Goal: Task Accomplishment & Management: Complete application form

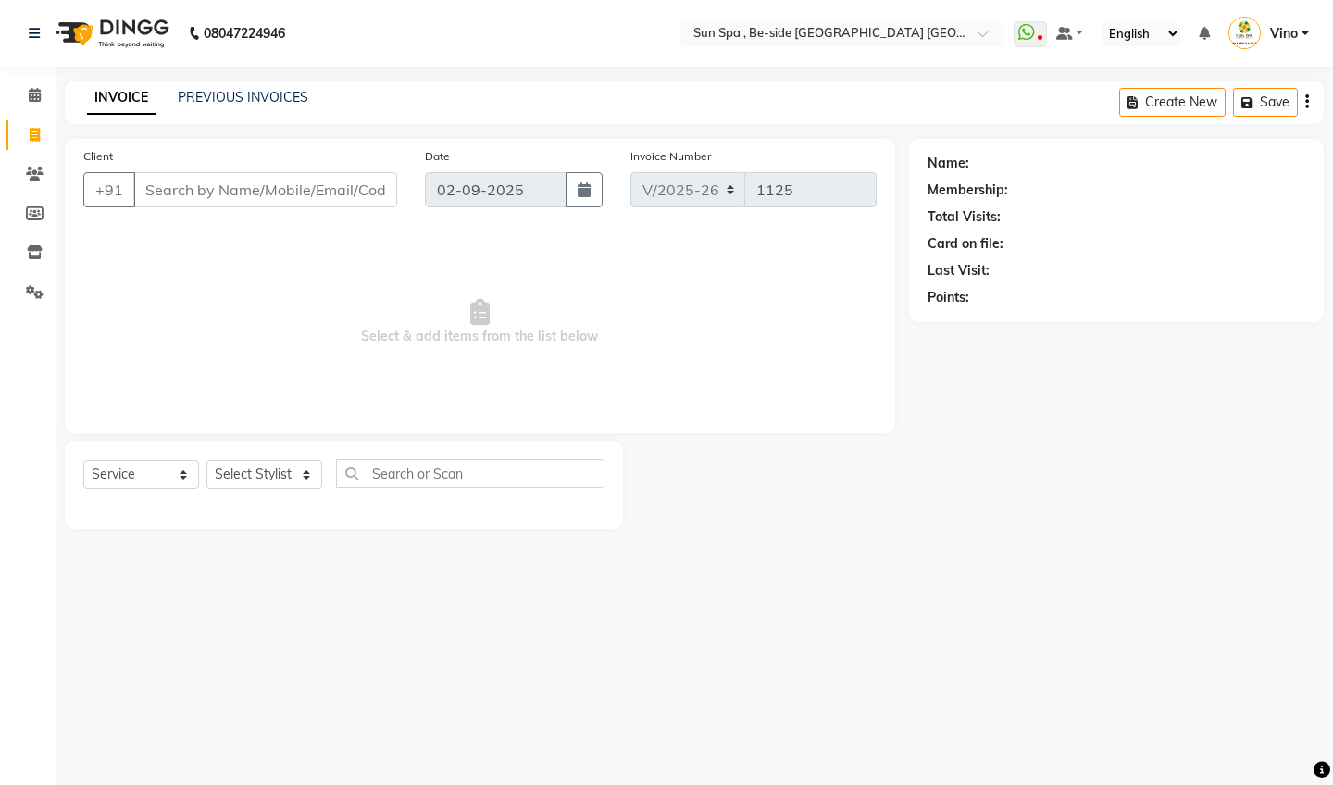
select select "5782"
select select "service"
click at [38, 93] on icon at bounding box center [35, 95] width 12 height 14
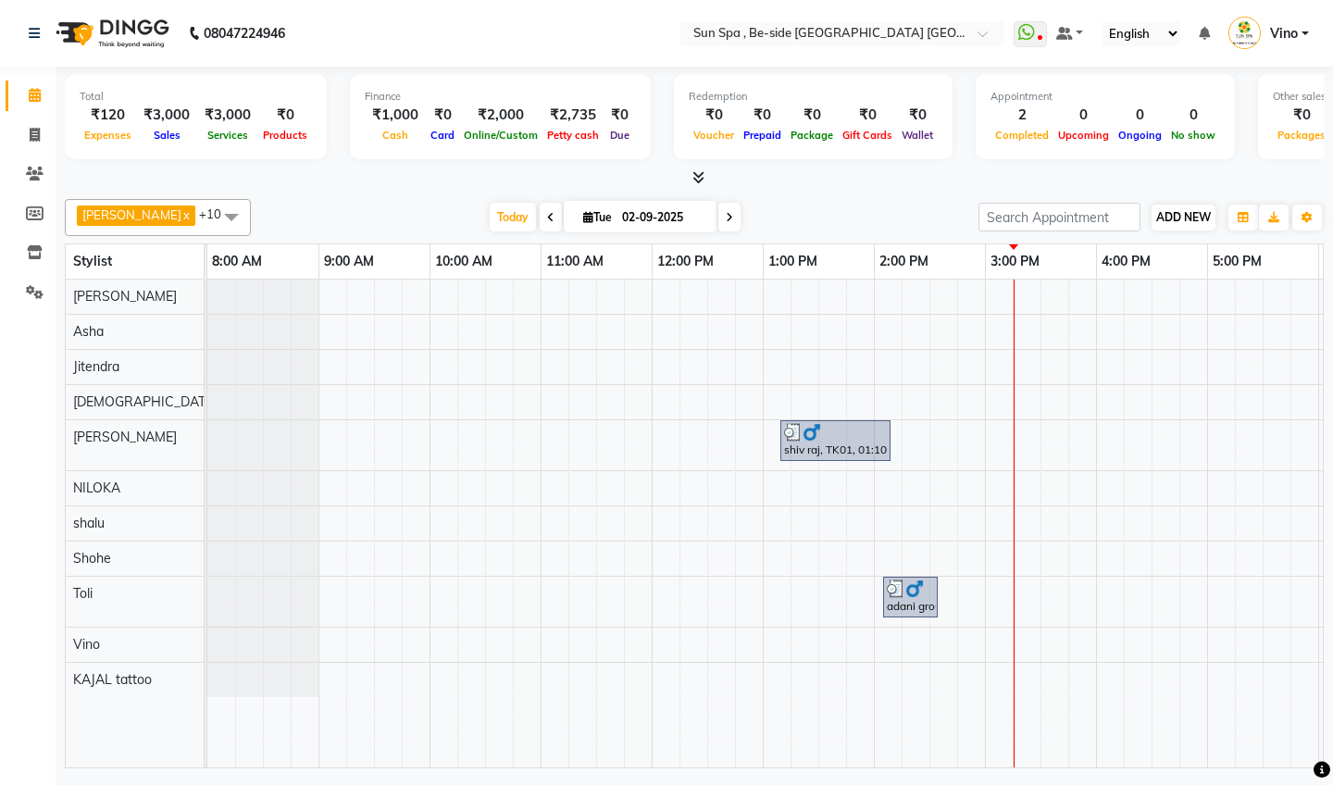
click at [1186, 210] on span "ADD NEW" at bounding box center [1183, 217] width 55 height 14
click at [1263, 303] on link "Add Expense" at bounding box center [1289, 300] width 146 height 24
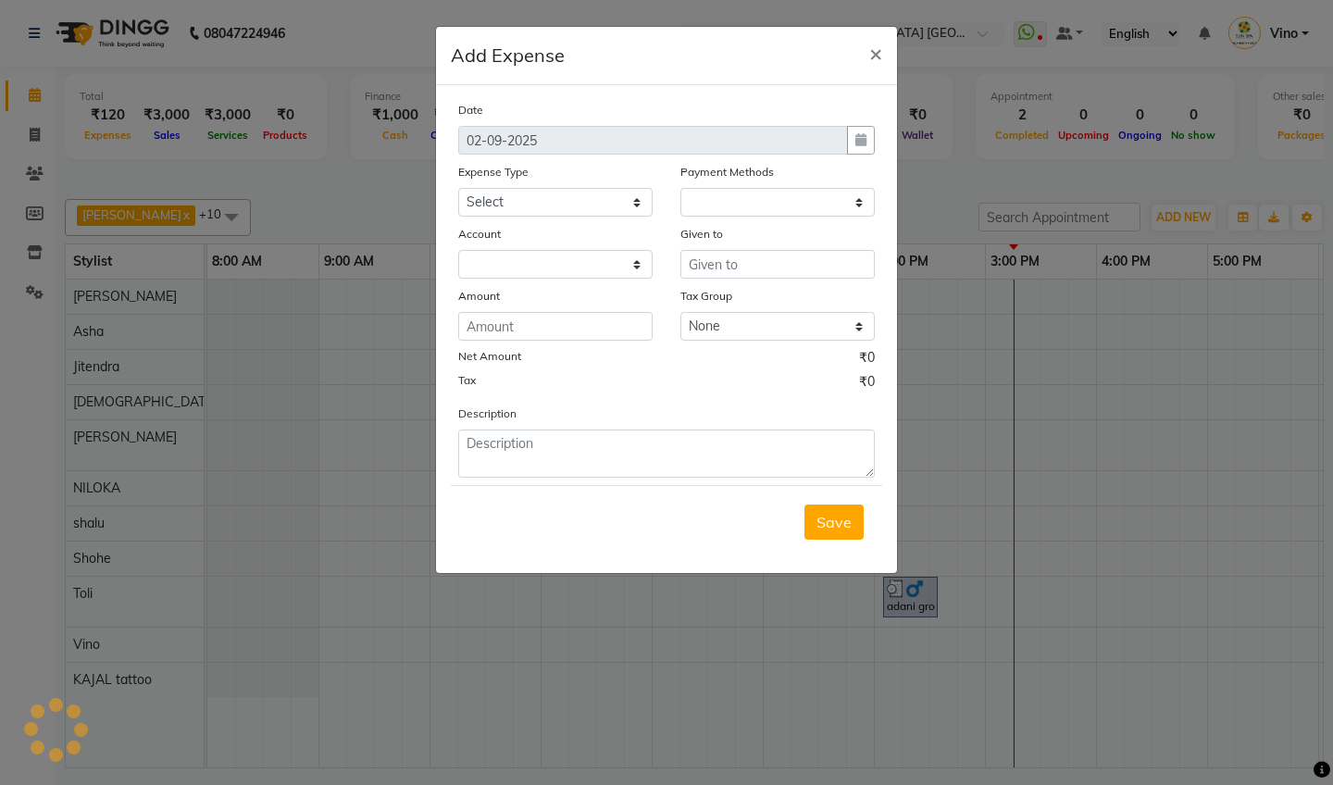
select select "1"
select select "4733"
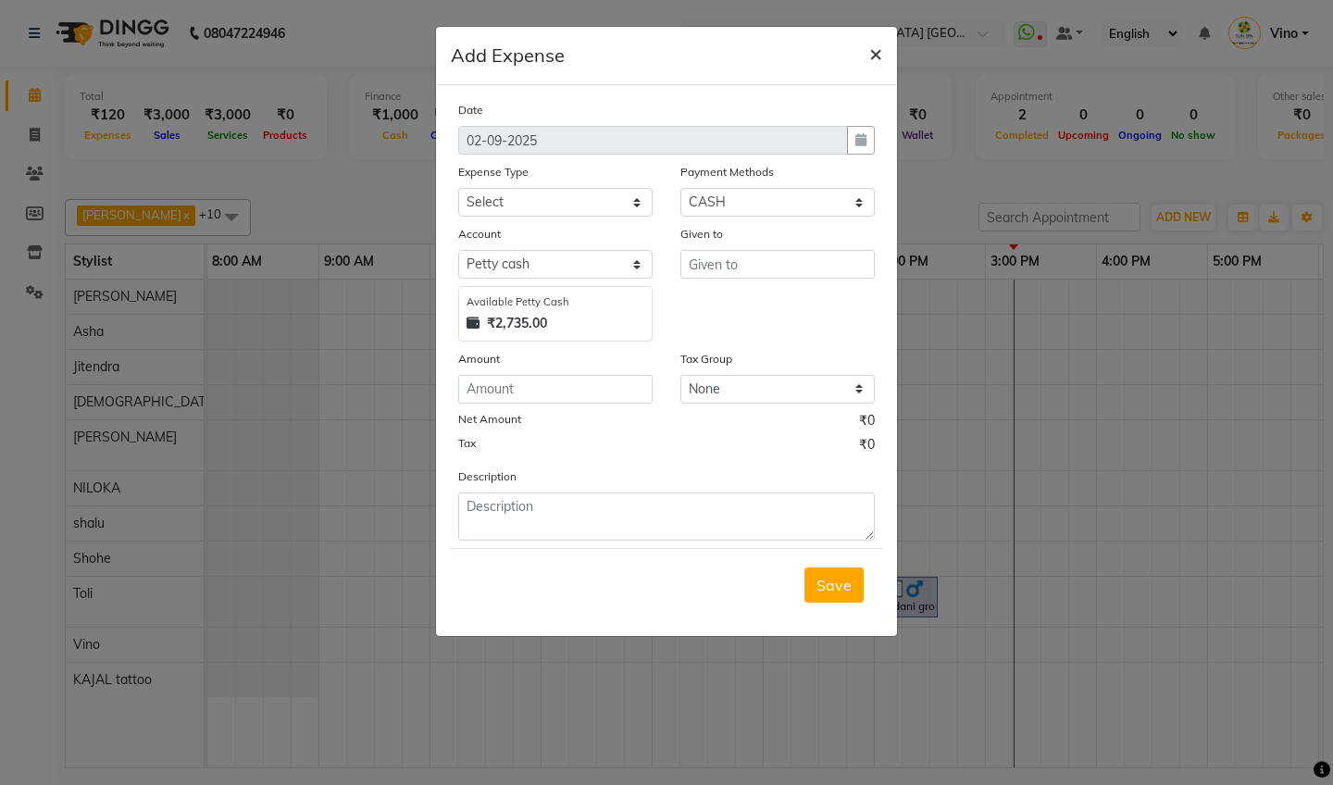
click at [874, 51] on span "×" at bounding box center [875, 53] width 13 height 28
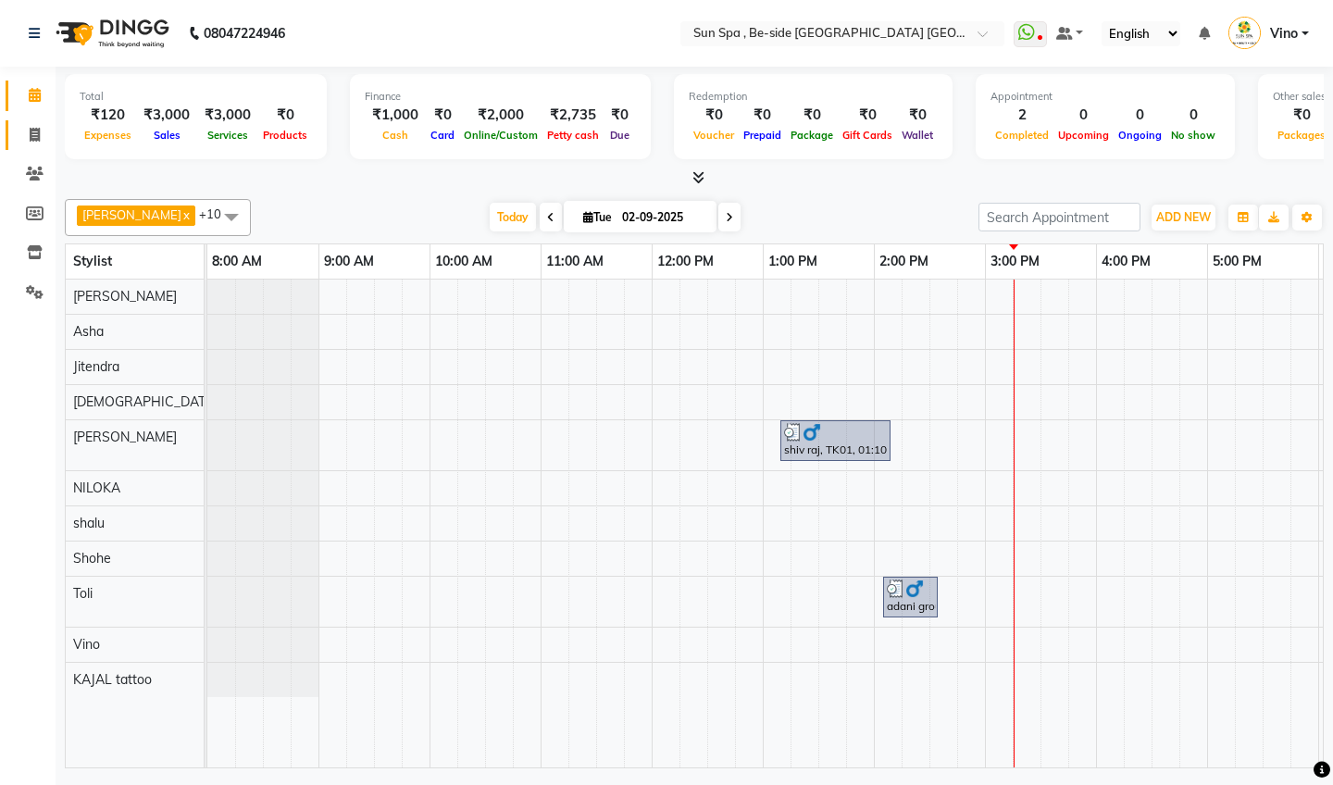
click at [34, 131] on icon at bounding box center [35, 135] width 10 height 14
select select "5782"
select select "service"
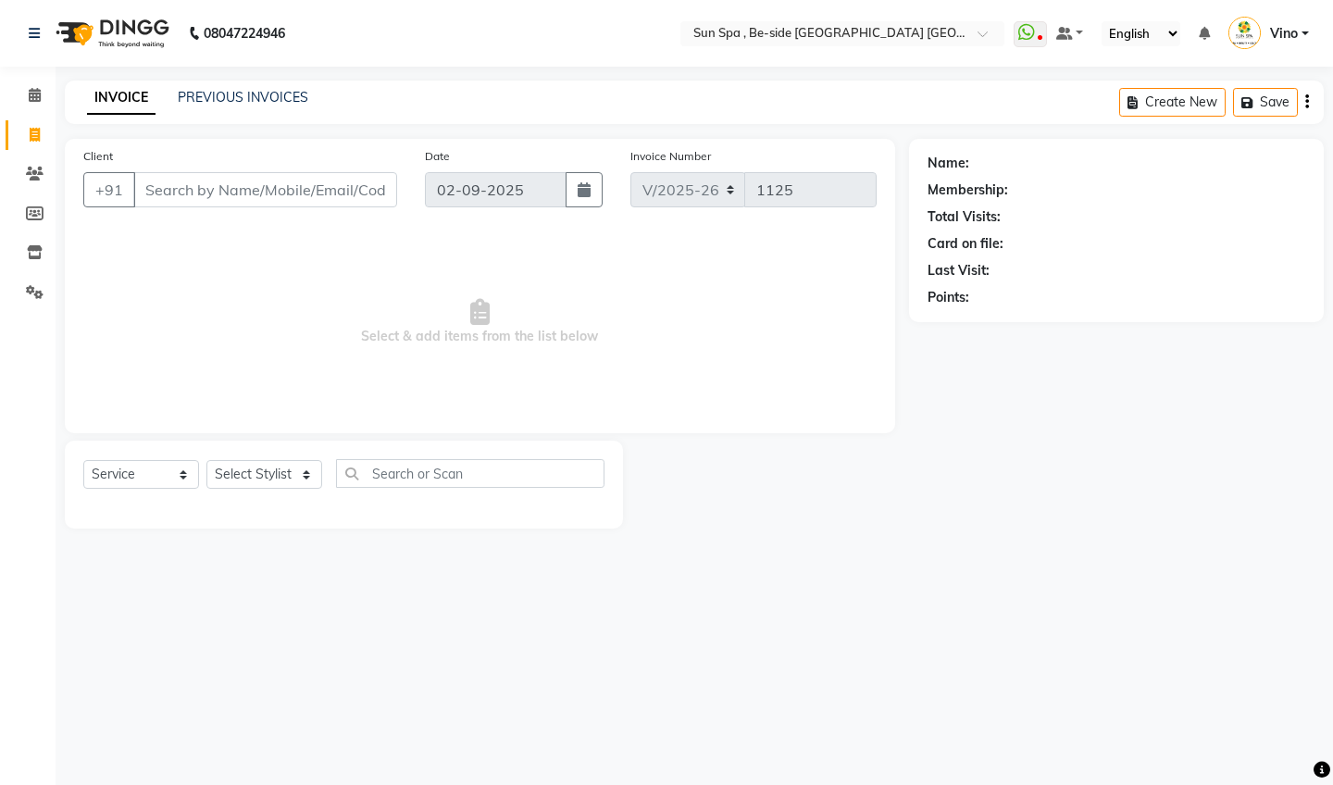
click at [245, 190] on input "Client" at bounding box center [265, 189] width 264 height 35
click at [252, 193] on input "Client" at bounding box center [265, 189] width 264 height 35
type input "9693567009"
click at [359, 178] on button "Add Client" at bounding box center [349, 189] width 95 height 35
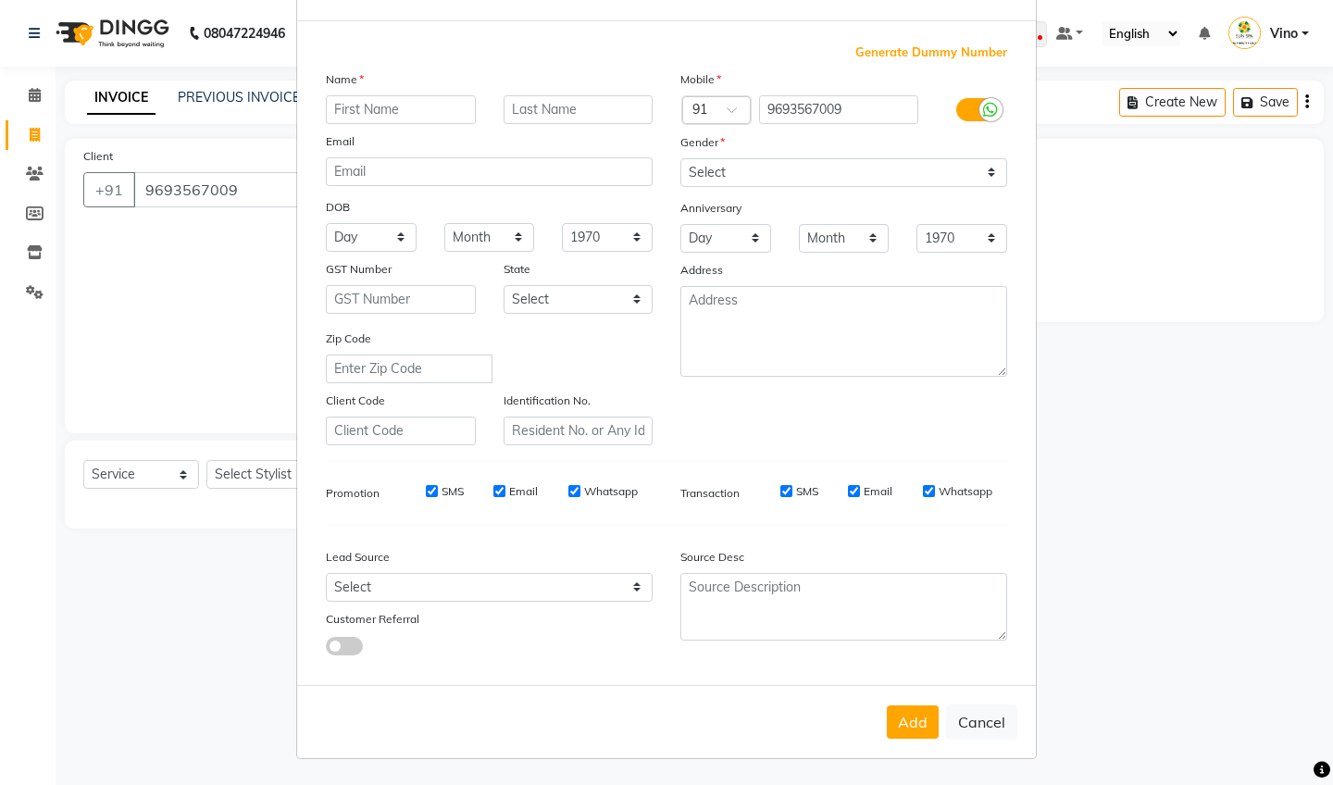
scroll to position [68, 0]
click at [978, 729] on button "Cancel" at bounding box center [981, 722] width 71 height 35
select select
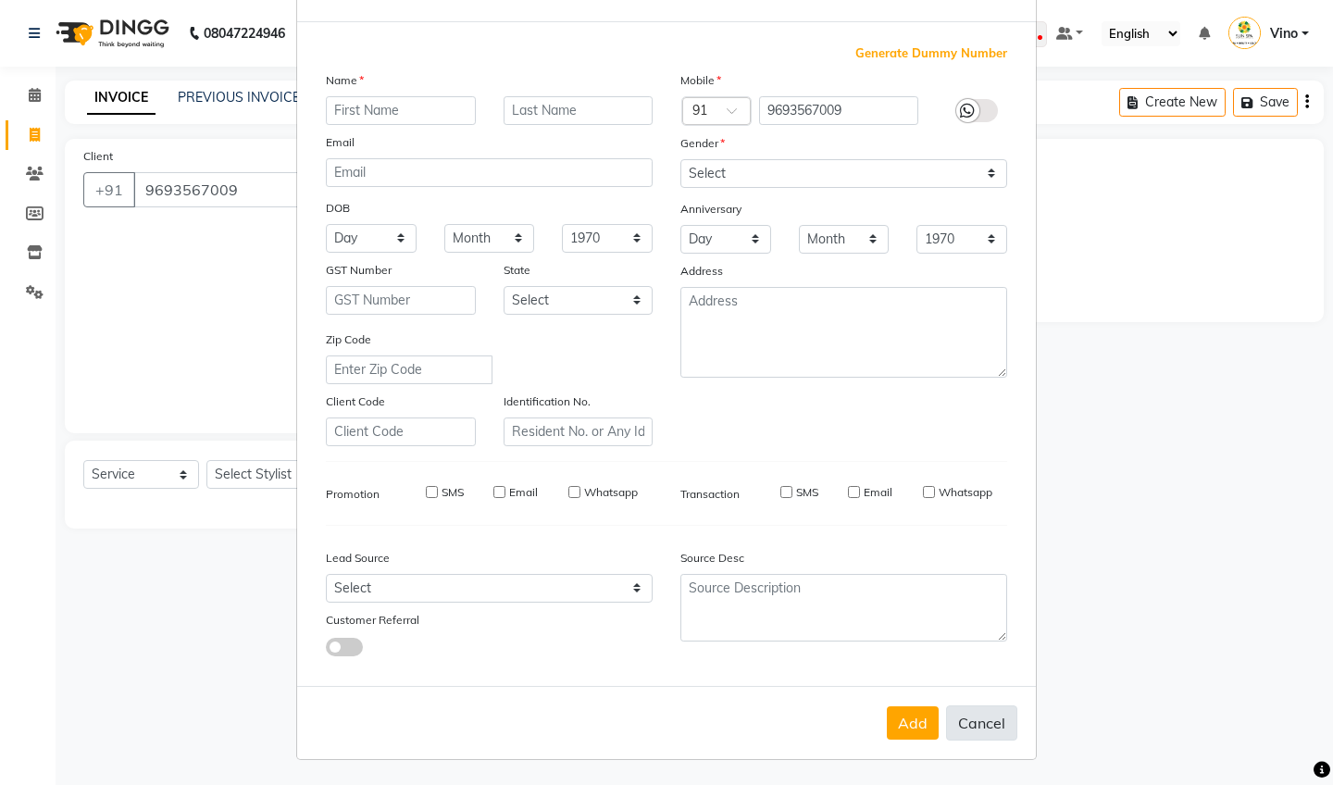
select select
checkbox input "false"
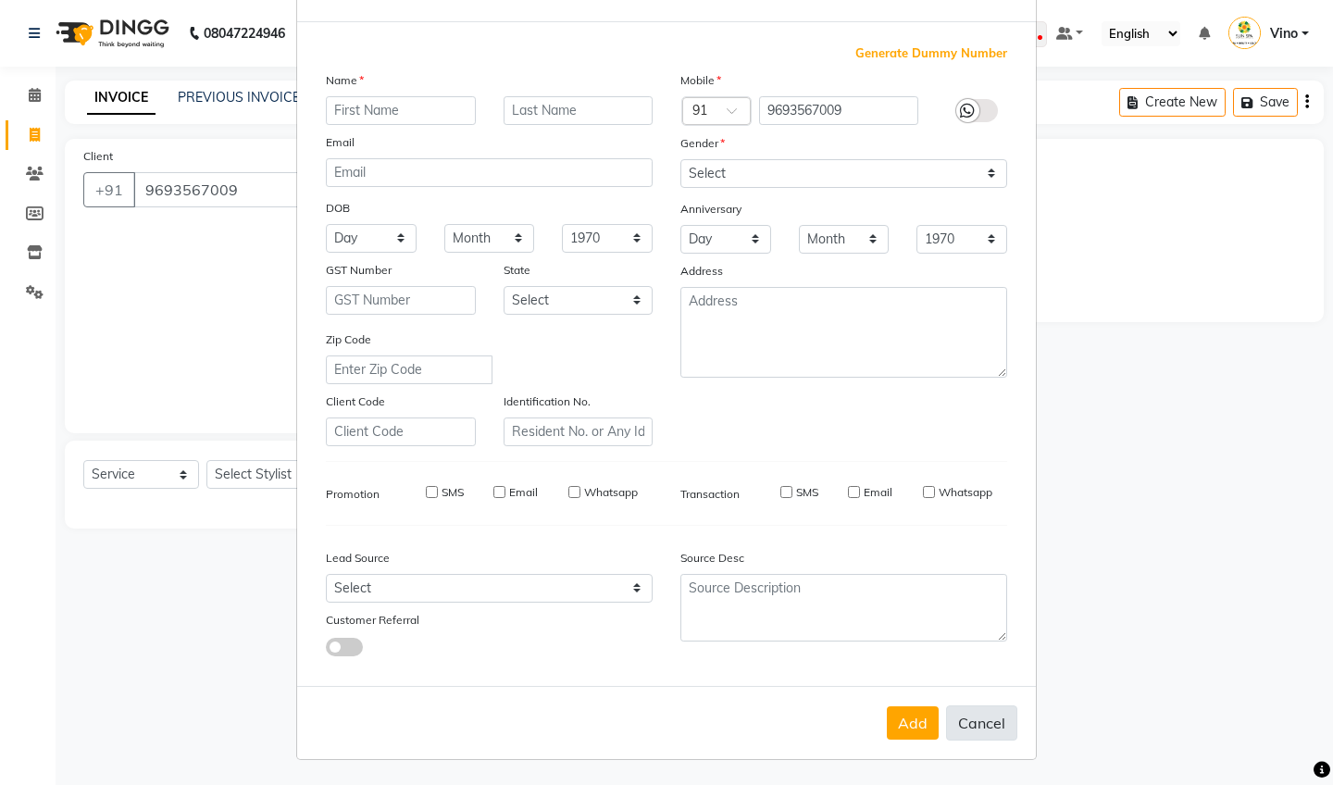
checkbox input "false"
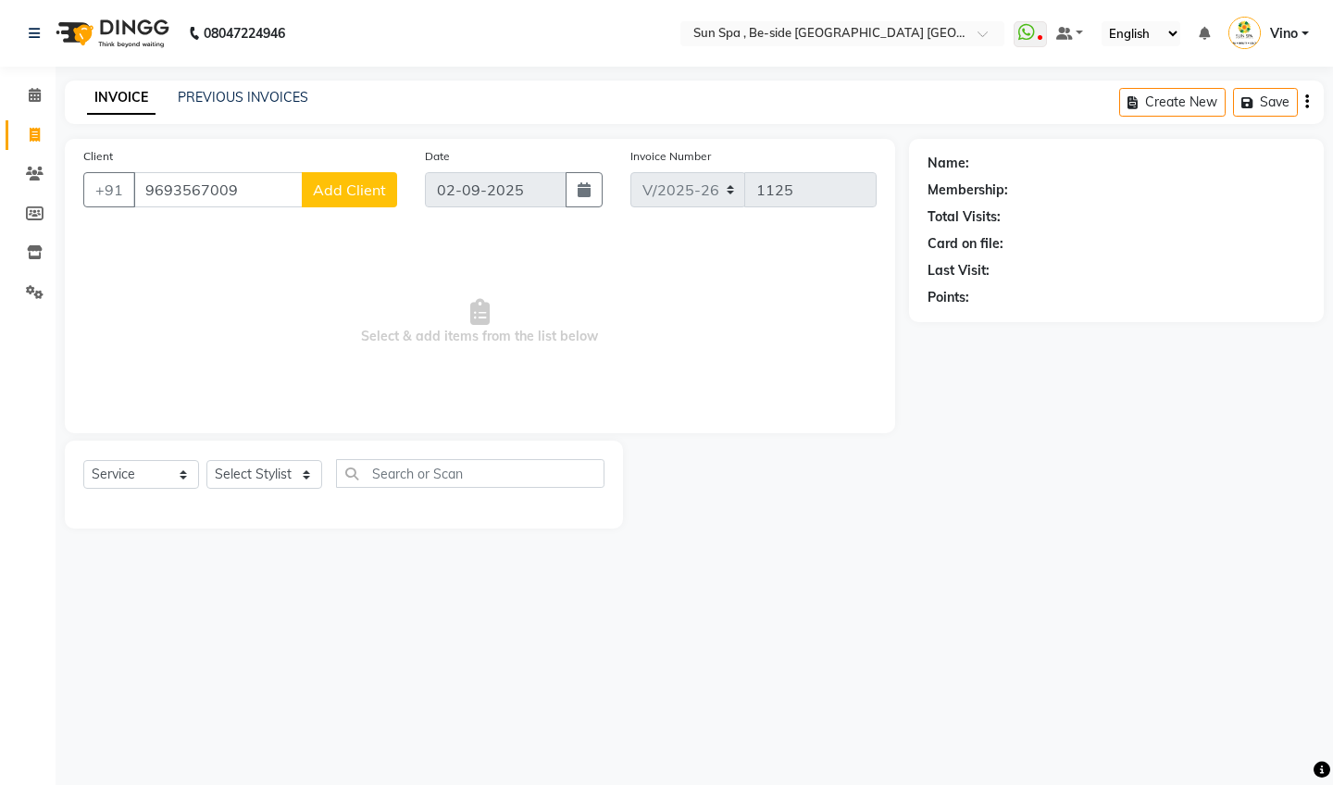
click at [978, 729] on div "08047224946 Select Location × Sun Spa , Be-side [GEOGRAPHIC_DATA] [GEOGRAPHIC_D…" at bounding box center [666, 392] width 1333 height 785
click at [255, 196] on input "9693567009" at bounding box center [217, 189] width 169 height 35
type input "9"
type input "9693567009"
click at [373, 190] on span "Add Client" at bounding box center [349, 189] width 73 height 19
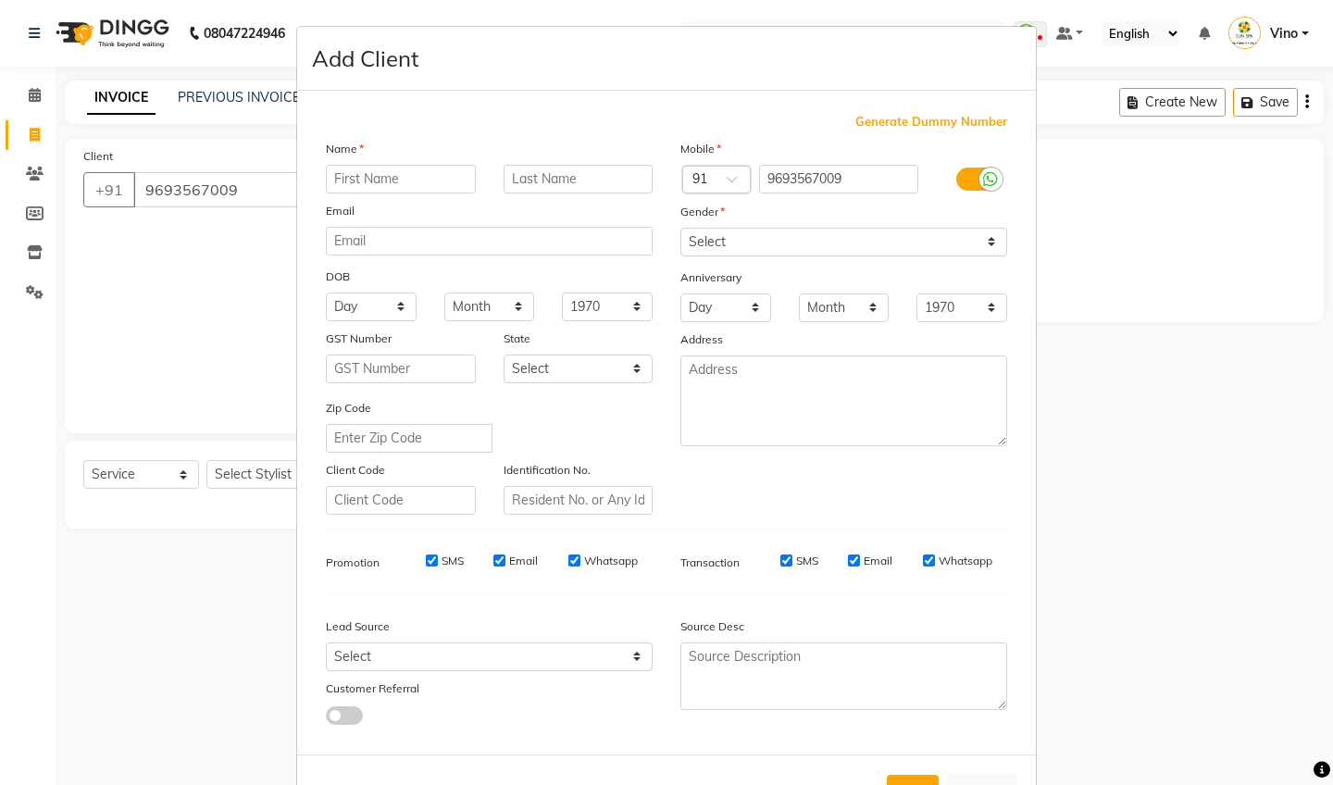
click at [447, 180] on input "text" at bounding box center [401, 179] width 150 height 29
click at [425, 174] on input "text" at bounding box center [401, 179] width 150 height 29
click at [36, 97] on ngb-modal-window "Add Client Generate Dummy Number Name Email DOB Day 01 02 03 04 05 06 07 08 09 …" at bounding box center [666, 392] width 1333 height 785
click at [27, 143] on ngb-modal-window "Add Client Generate Dummy Number Name Email DOB Day 01 02 03 04 05 06 07 08 09 …" at bounding box center [666, 392] width 1333 height 785
click at [32, 130] on ngb-modal-window "Add Client Generate Dummy Number Name Email DOB Day 01 02 03 04 05 06 07 08 09 …" at bounding box center [666, 392] width 1333 height 785
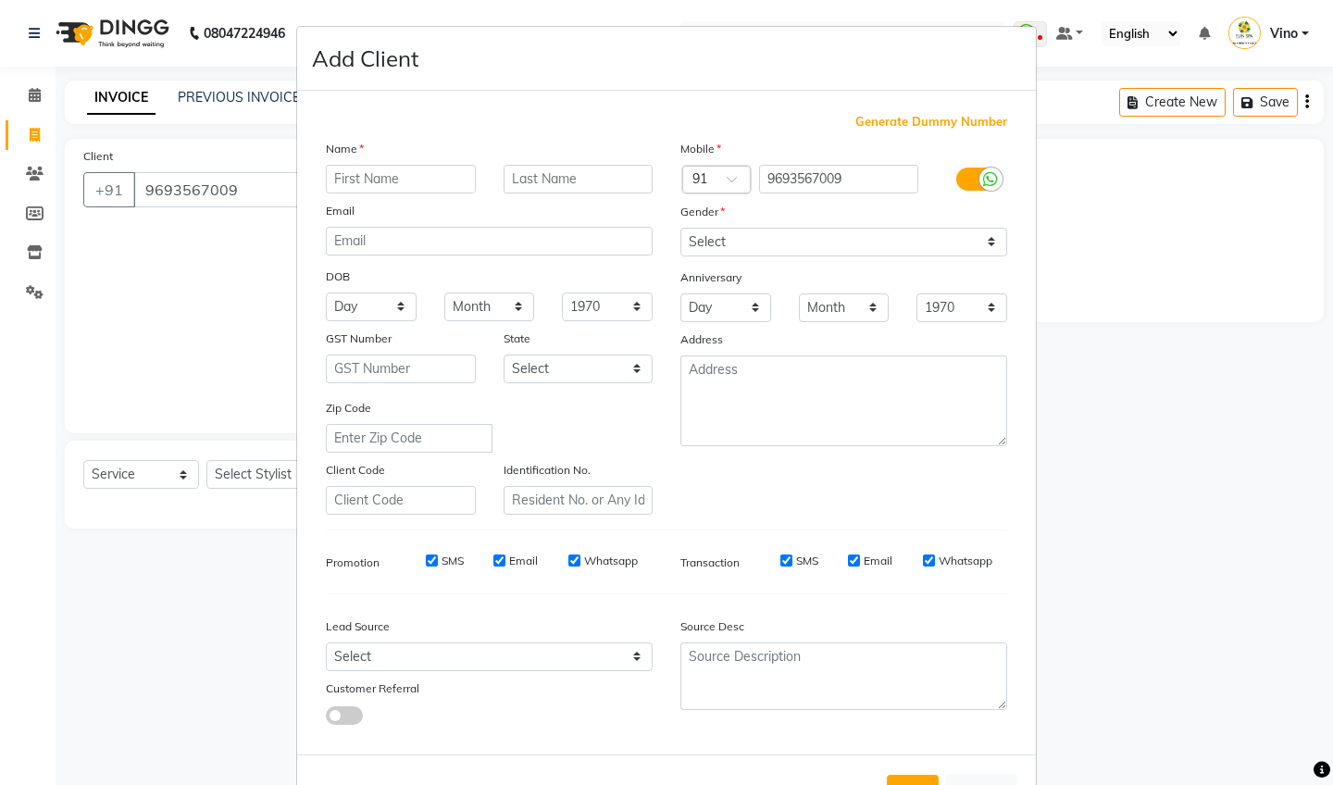
click at [32, 130] on ngb-modal-window "Add Client Generate Dummy Number Name Email DOB Day 01 02 03 04 05 06 07 08 09 …" at bounding box center [666, 392] width 1333 height 785
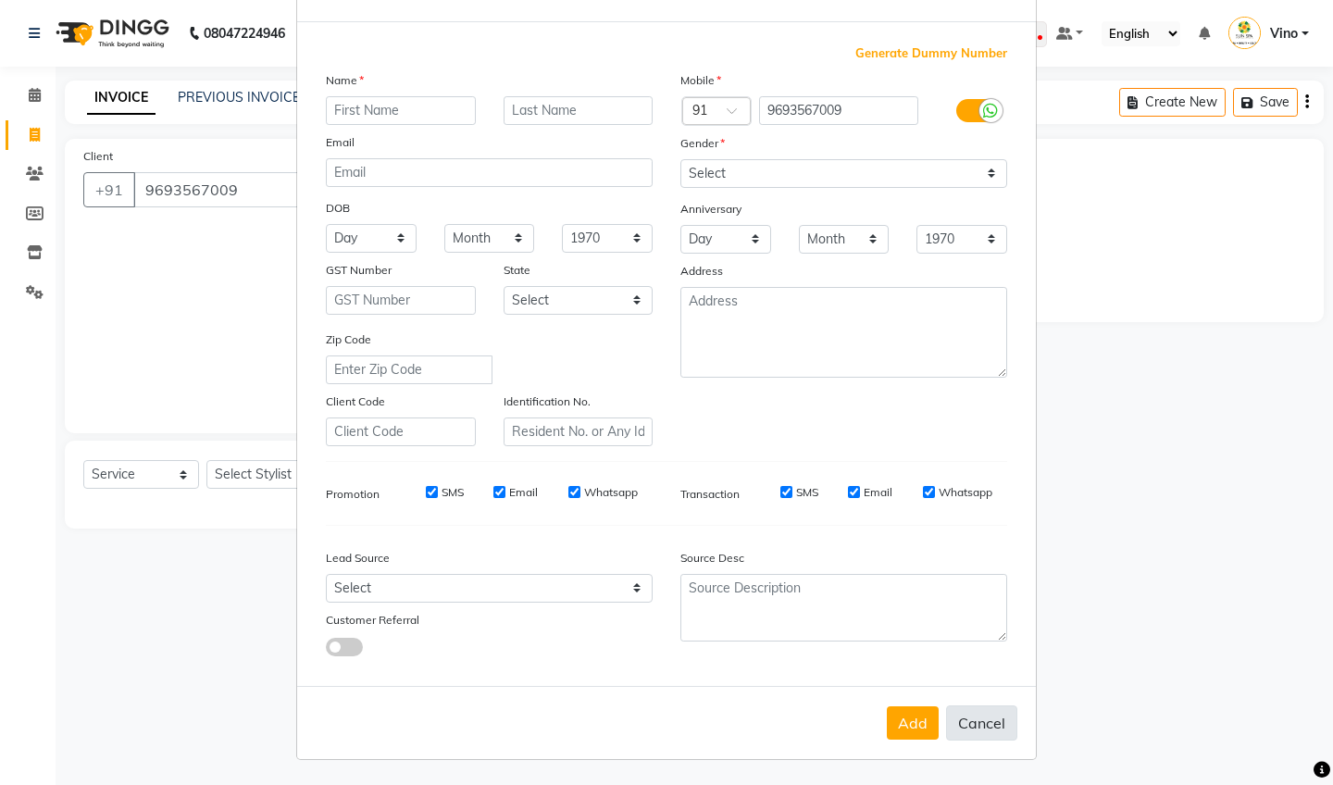
click at [981, 722] on button "Cancel" at bounding box center [981, 722] width 71 height 35
select select
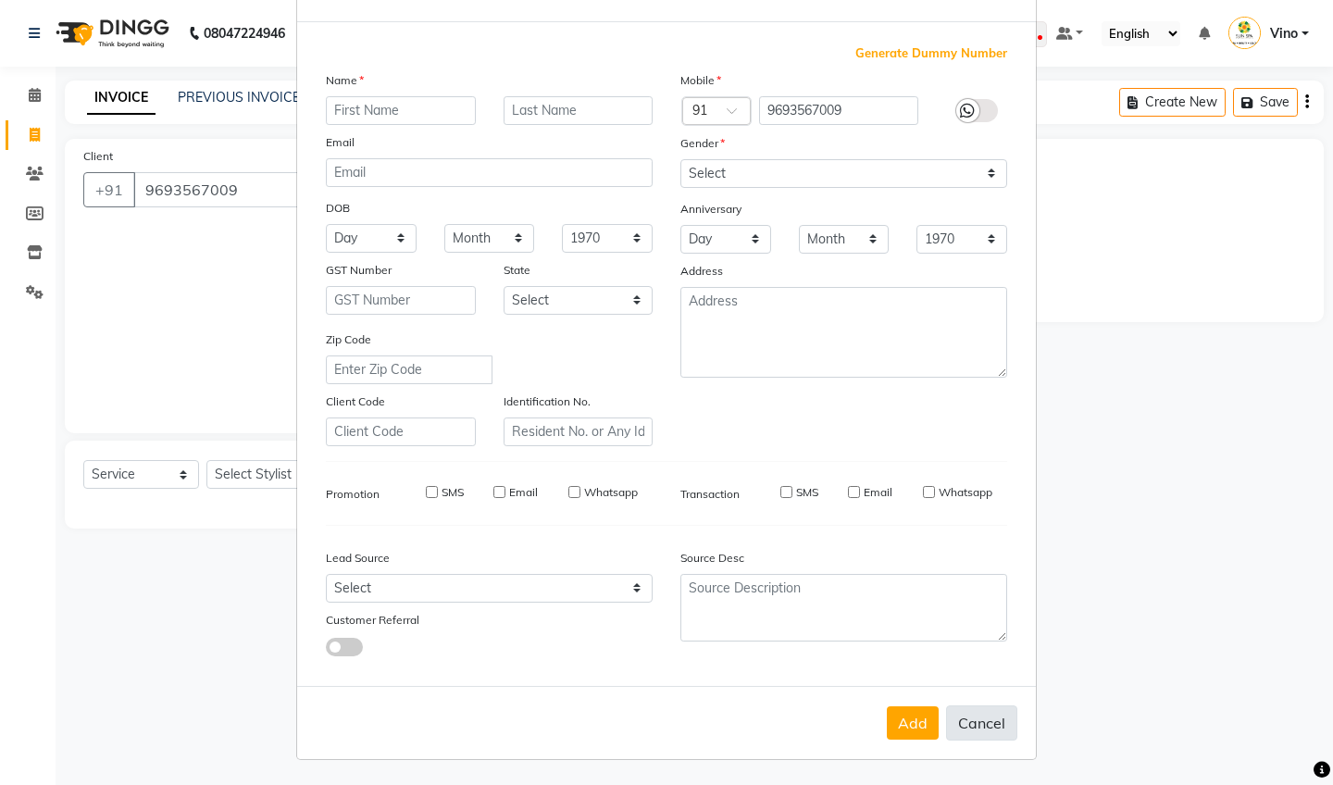
select select
checkbox input "false"
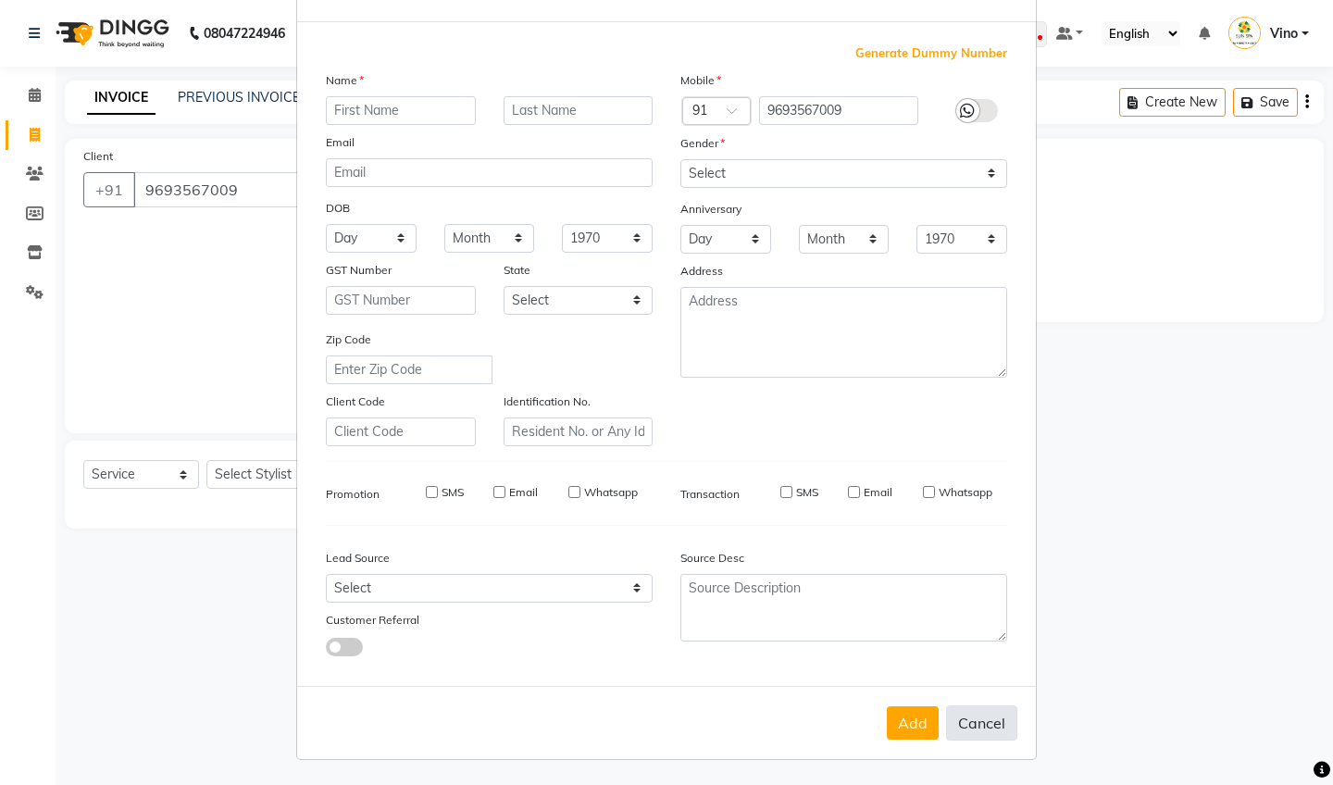
checkbox input "false"
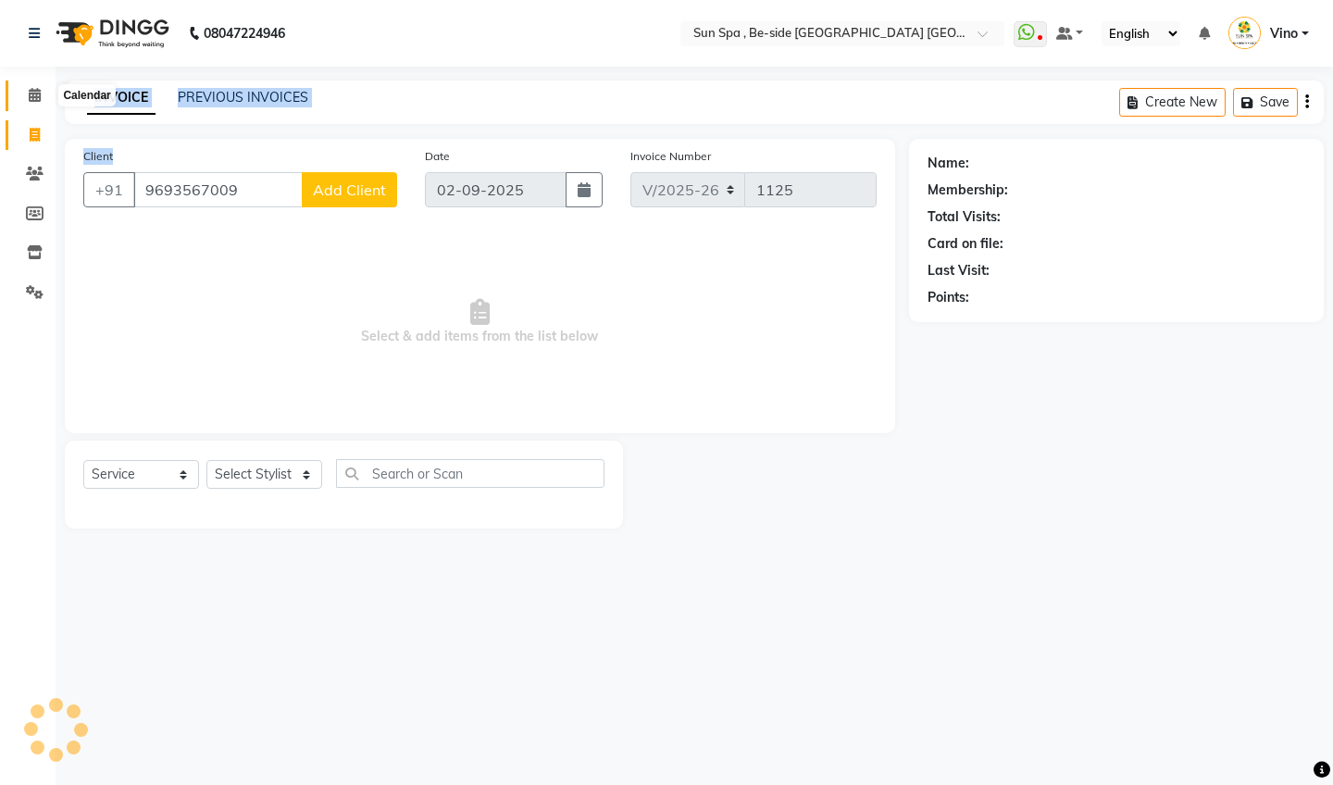
drag, startPoint x: 97, startPoint y: 215, endPoint x: 26, endPoint y: 89, distance: 144.7
click at [26, 89] on app-home "08047224946 Select Location × Sun Spa , Be-side Rajasthan Bhawan Bistupur Whats…" at bounding box center [666, 278] width 1333 height 556
click at [26, 89] on span at bounding box center [35, 95] width 32 height 21
click at [31, 131] on icon at bounding box center [35, 135] width 10 height 14
click at [32, 93] on icon at bounding box center [35, 95] width 12 height 14
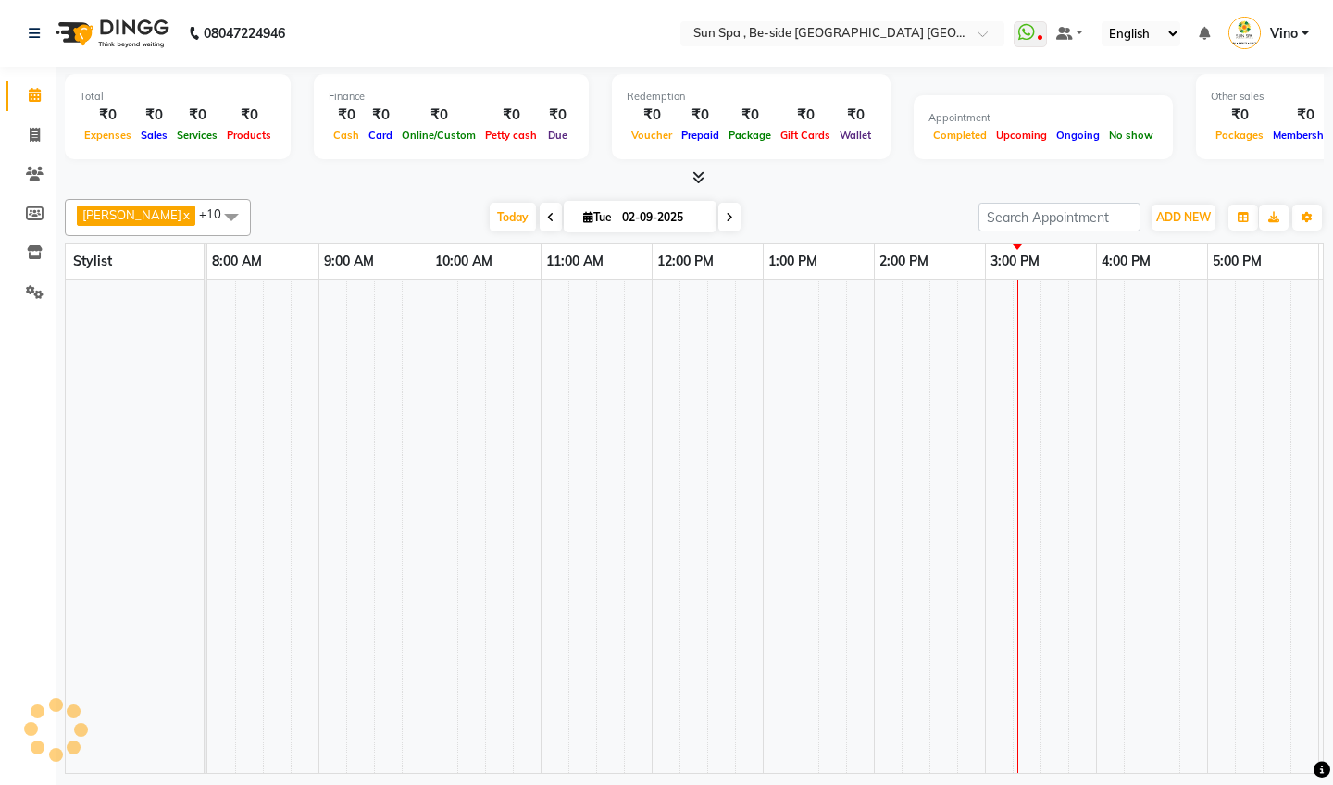
drag, startPoint x: 32, startPoint y: 93, endPoint x: 829, endPoint y: 411, distance: 858.2
click at [829, 411] on td at bounding box center [832, 526] width 28 height 493
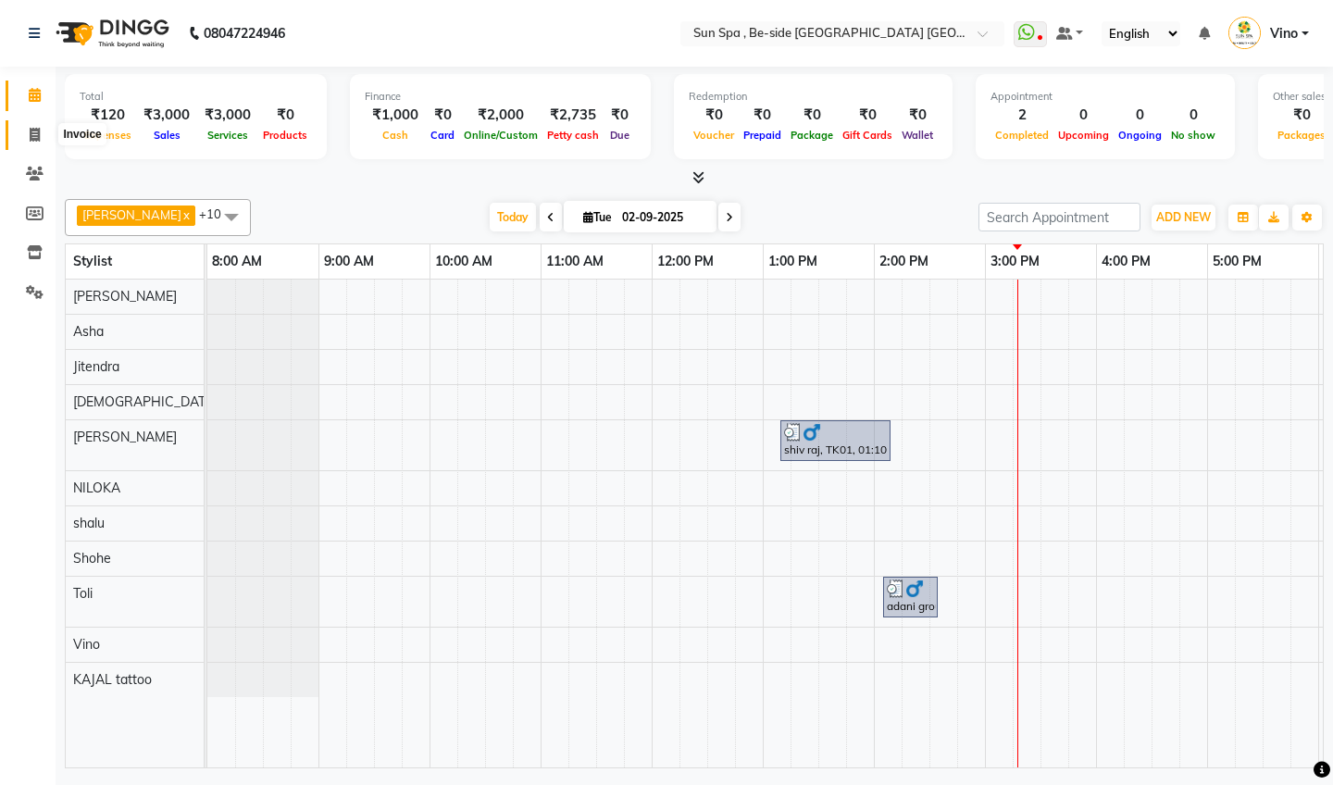
click at [37, 132] on icon at bounding box center [35, 135] width 10 height 14
select select "5782"
select select "service"
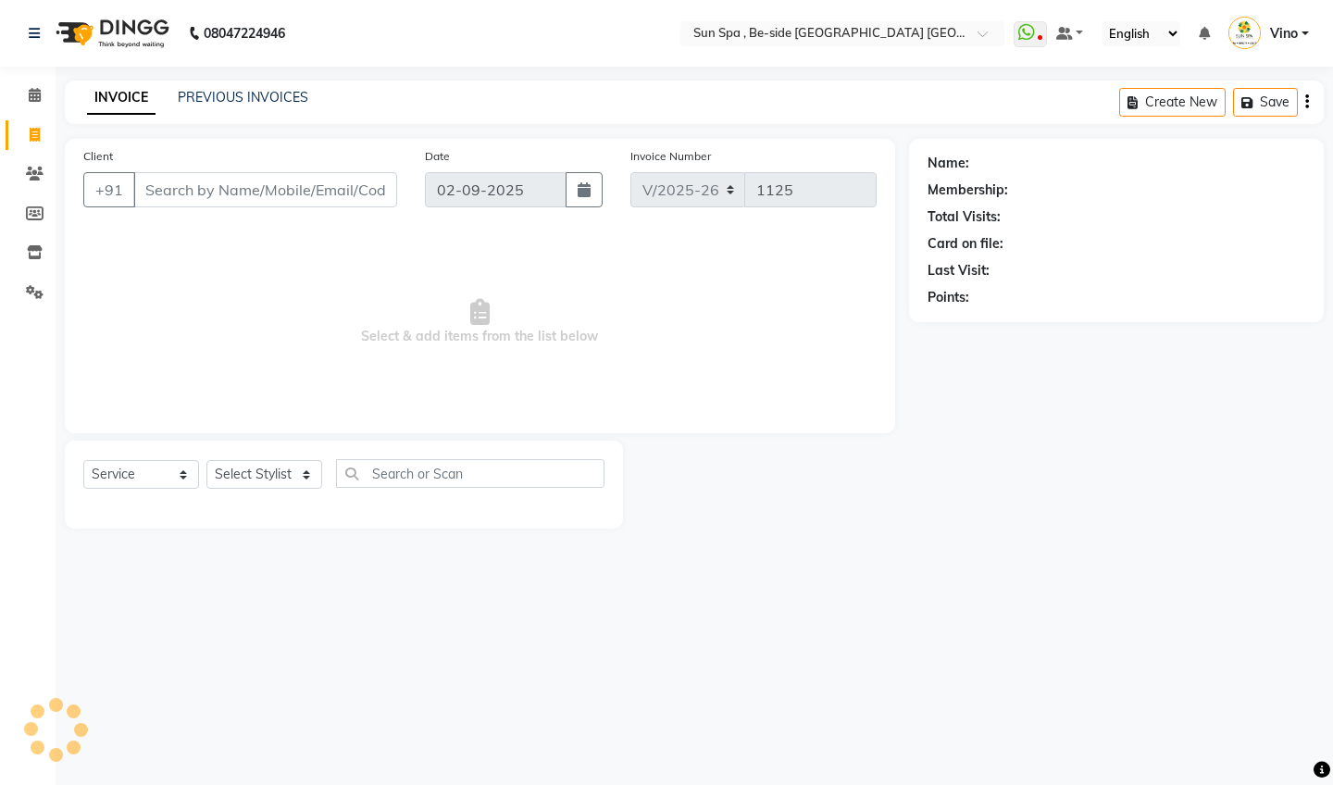
click at [187, 189] on input "Client" at bounding box center [265, 189] width 264 height 35
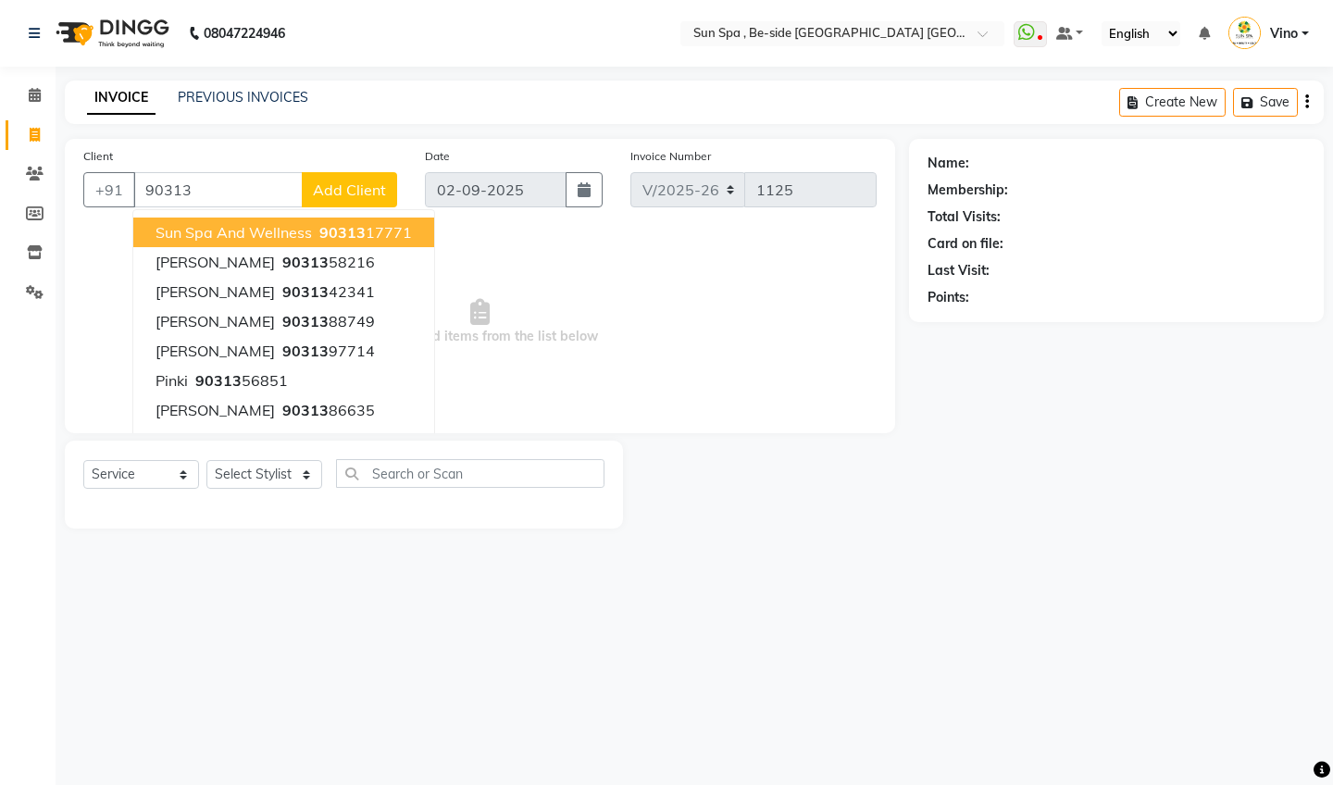
click at [240, 232] on span "sun spa and wellness" at bounding box center [234, 232] width 156 height 19
type input "9031317771"
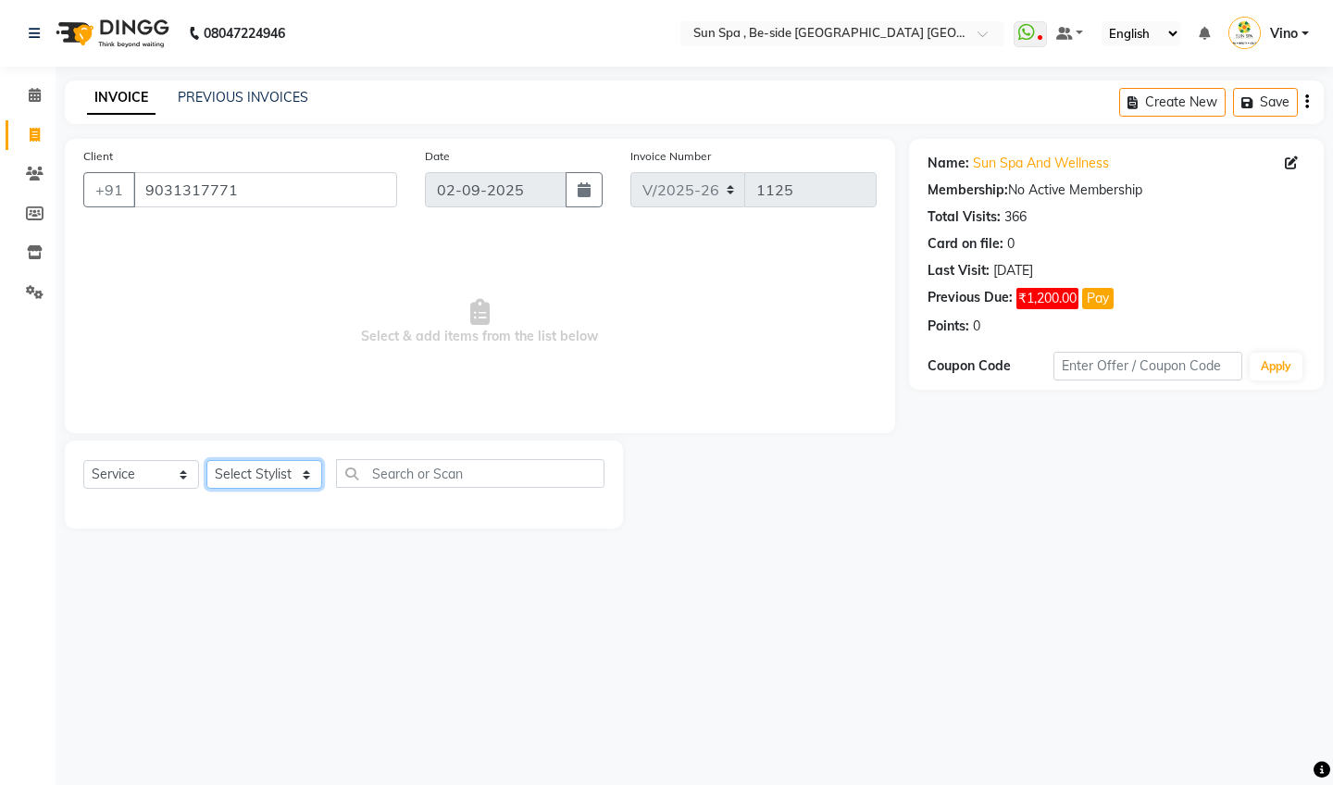
select select "40045"
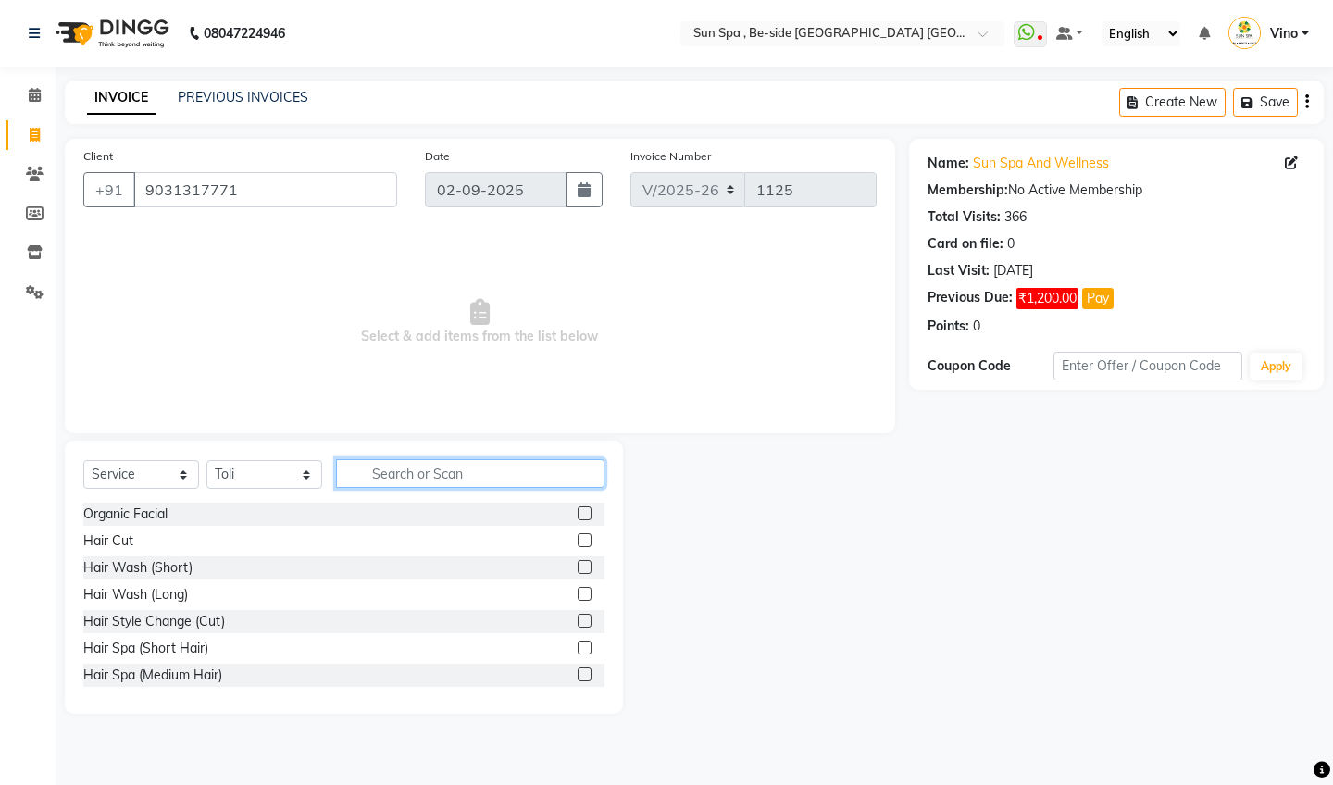
click at [489, 473] on input "text" at bounding box center [470, 473] width 268 height 29
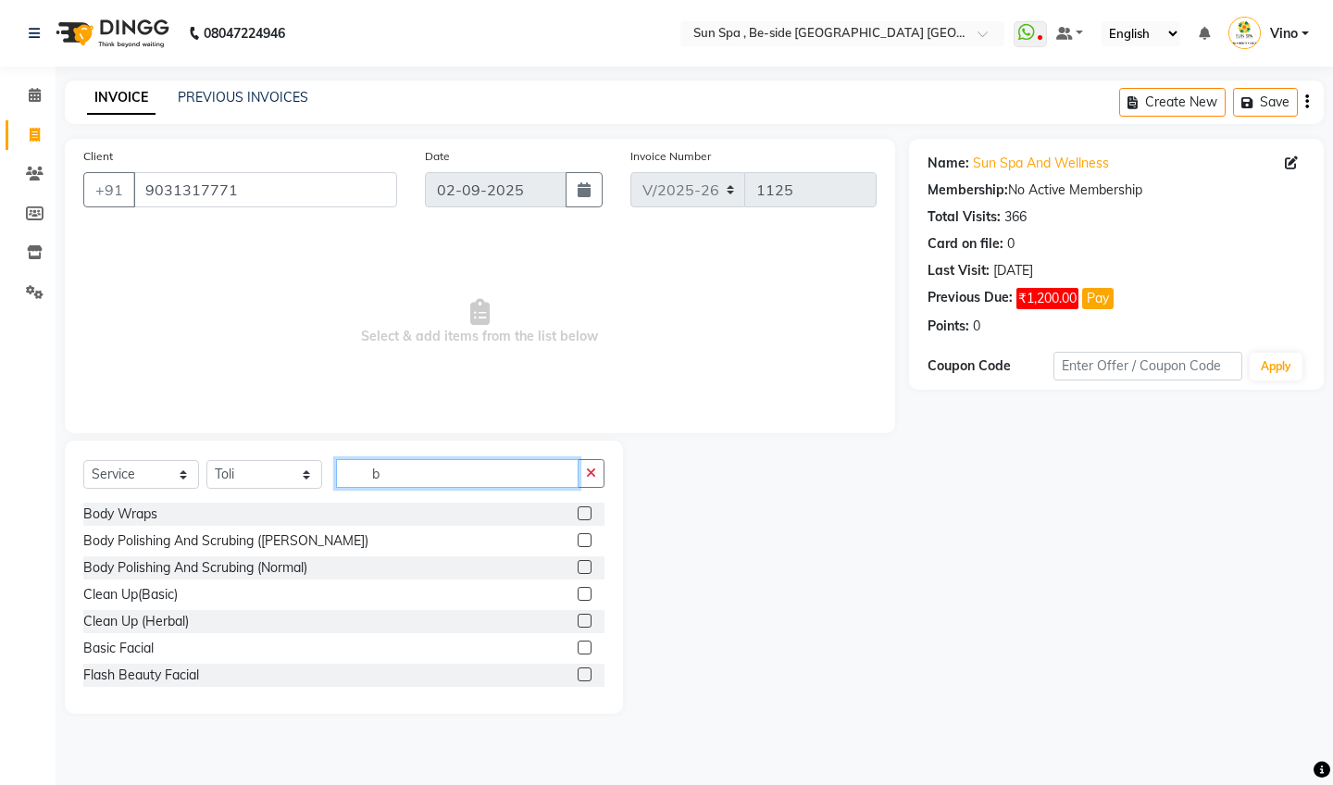
type input "b"
click at [588, 517] on label at bounding box center [585, 513] width 14 height 14
click at [588, 517] on input "checkbox" at bounding box center [584, 514] width 12 height 12
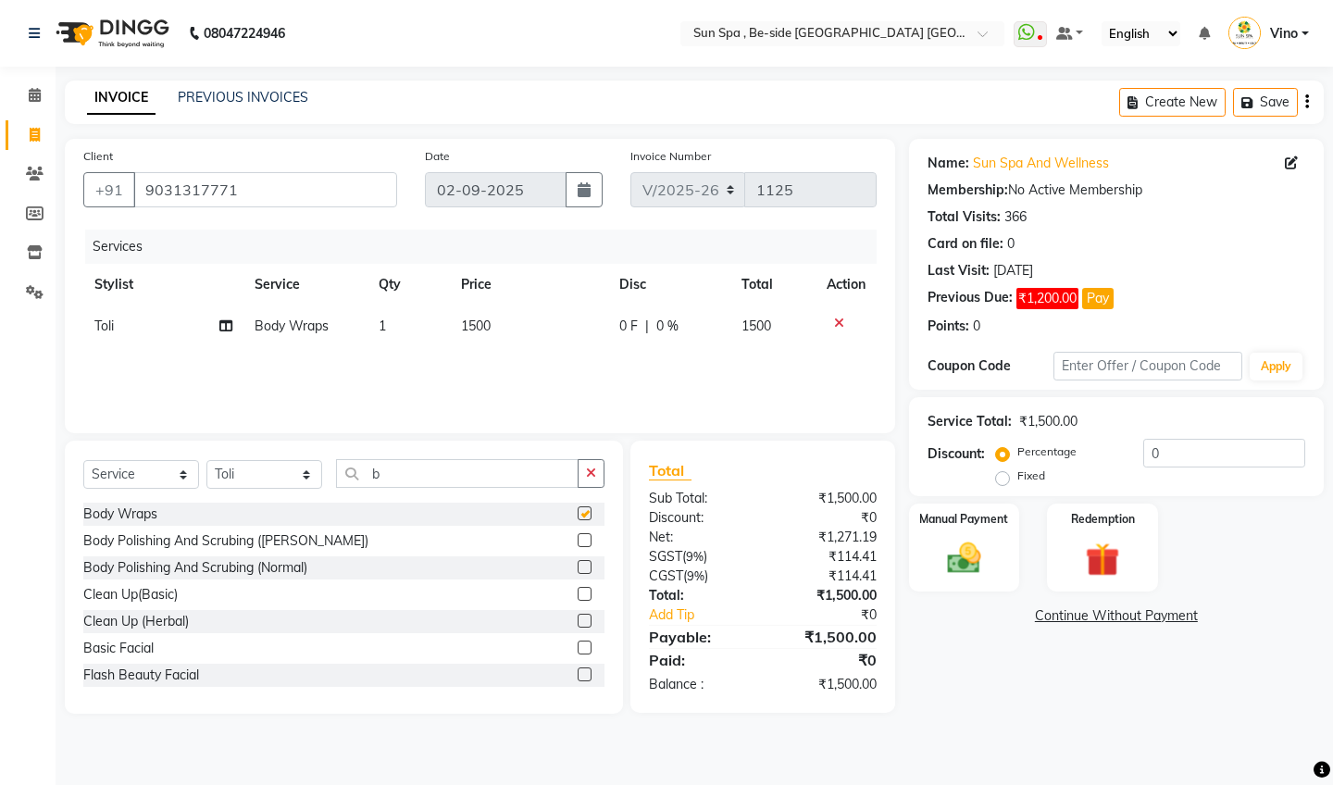
checkbox input "false"
click at [497, 324] on td "1500" at bounding box center [529, 326] width 158 height 42
select select "40045"
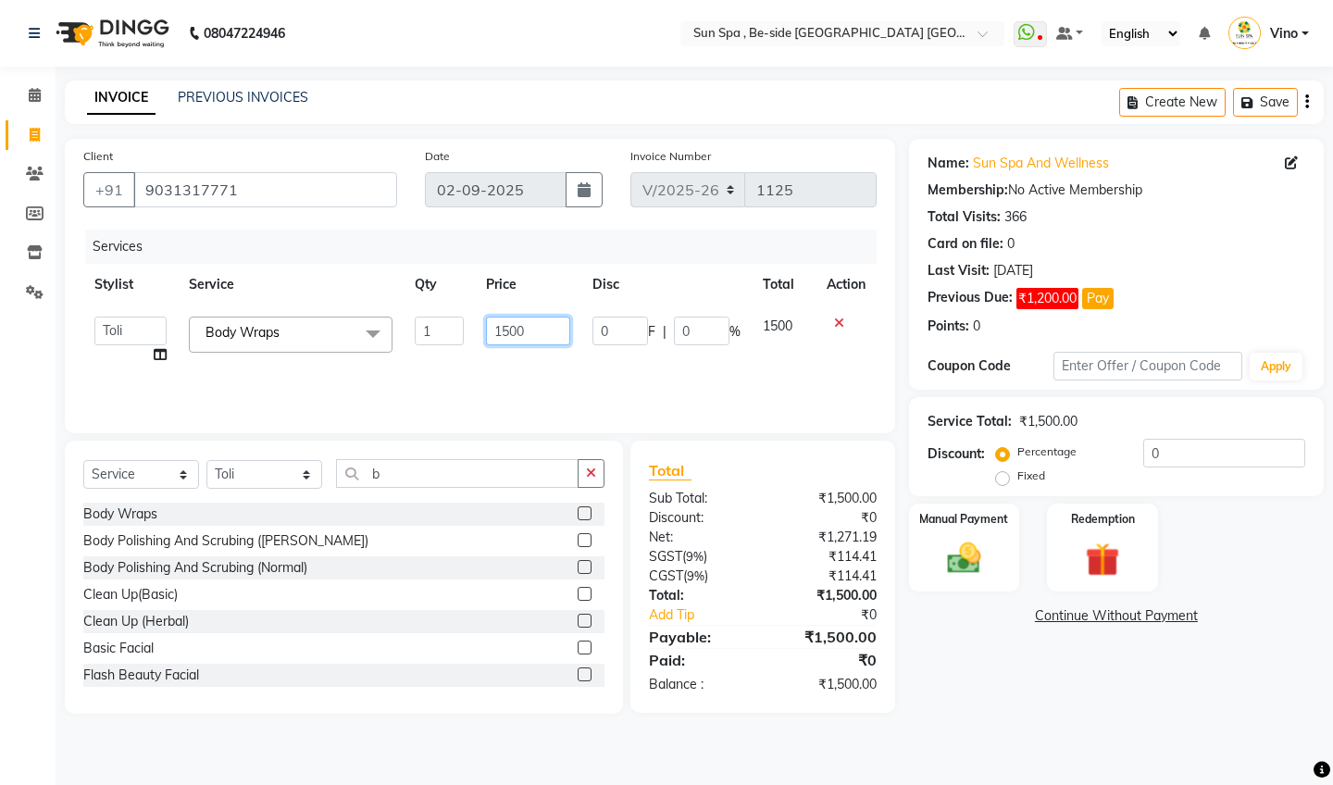
click at [544, 336] on input "1500" at bounding box center [528, 331] width 84 height 29
type input "1"
type input "1000"
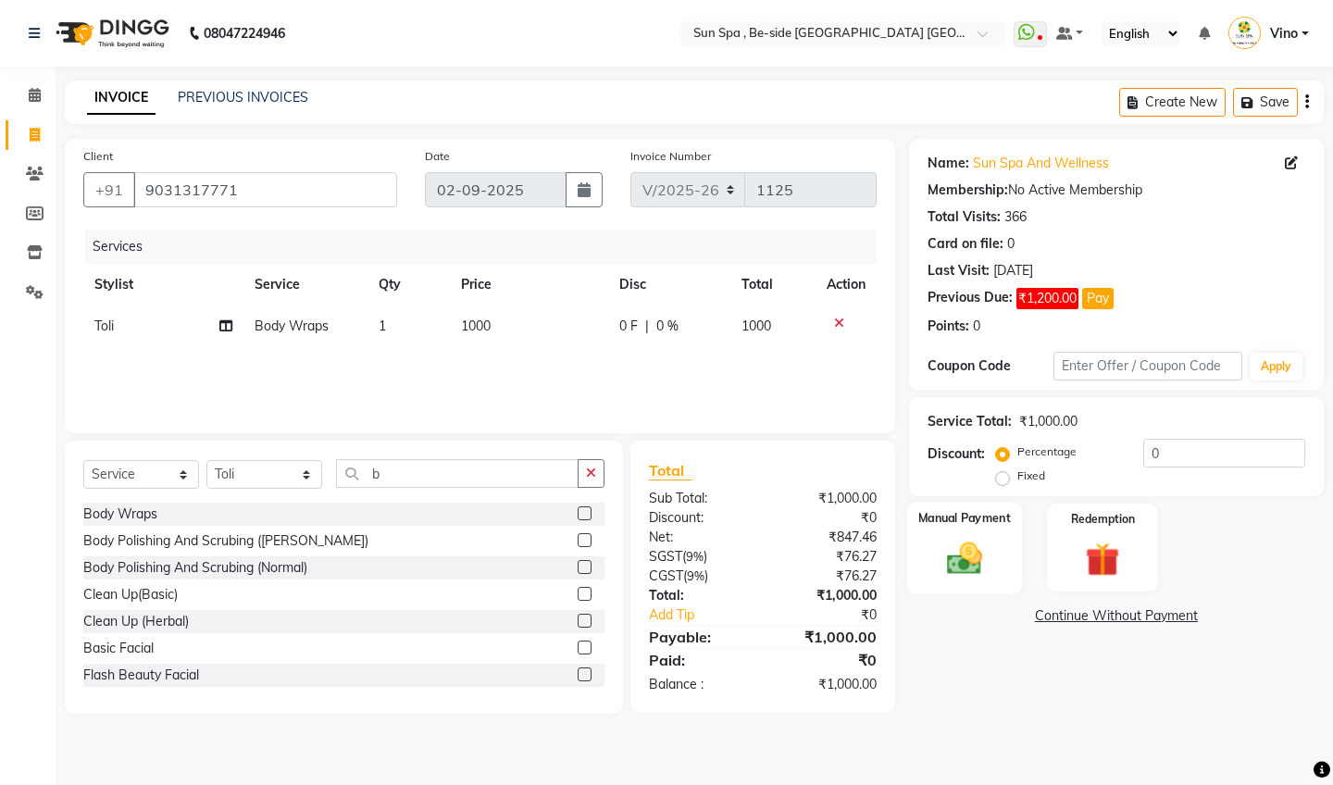
click at [951, 556] on img at bounding box center [963, 558] width 57 height 41
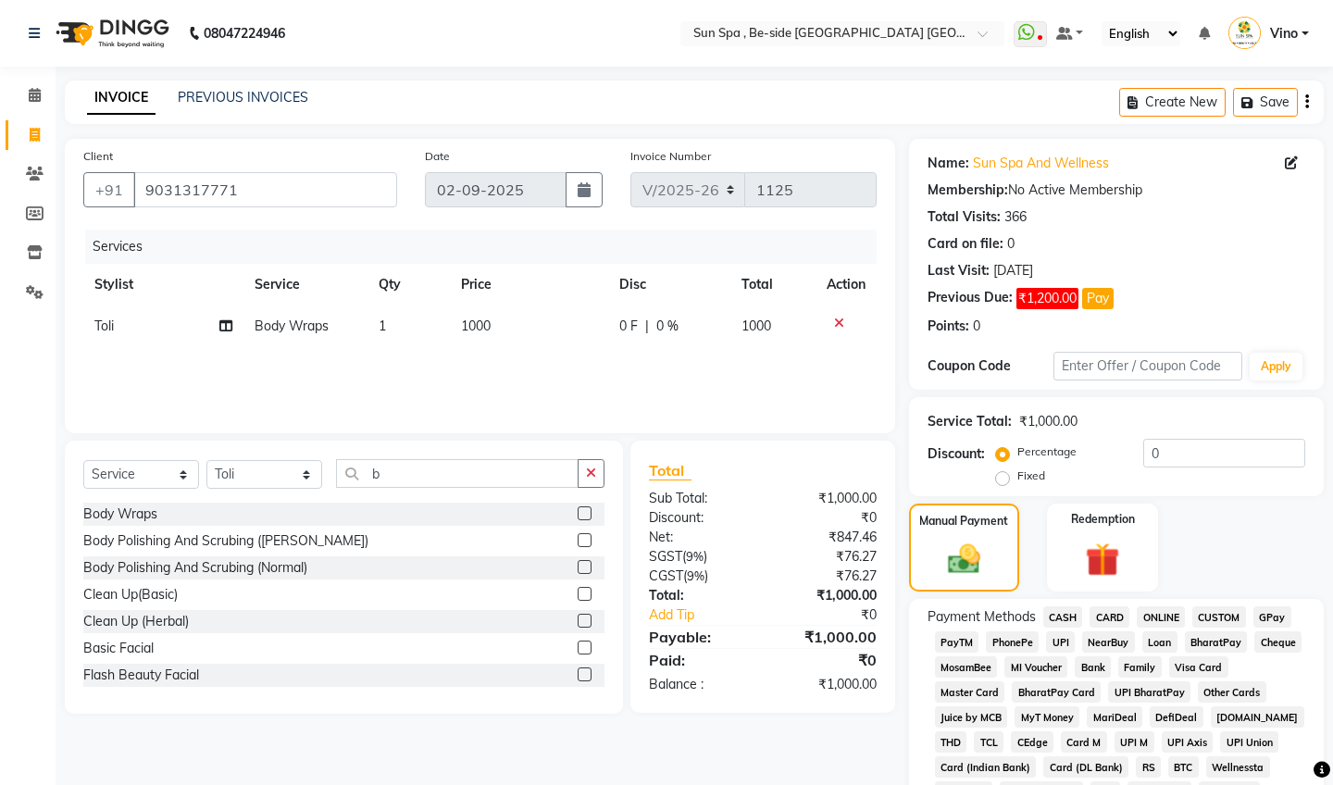
click at [1268, 616] on span "GPay" at bounding box center [1272, 616] width 38 height 21
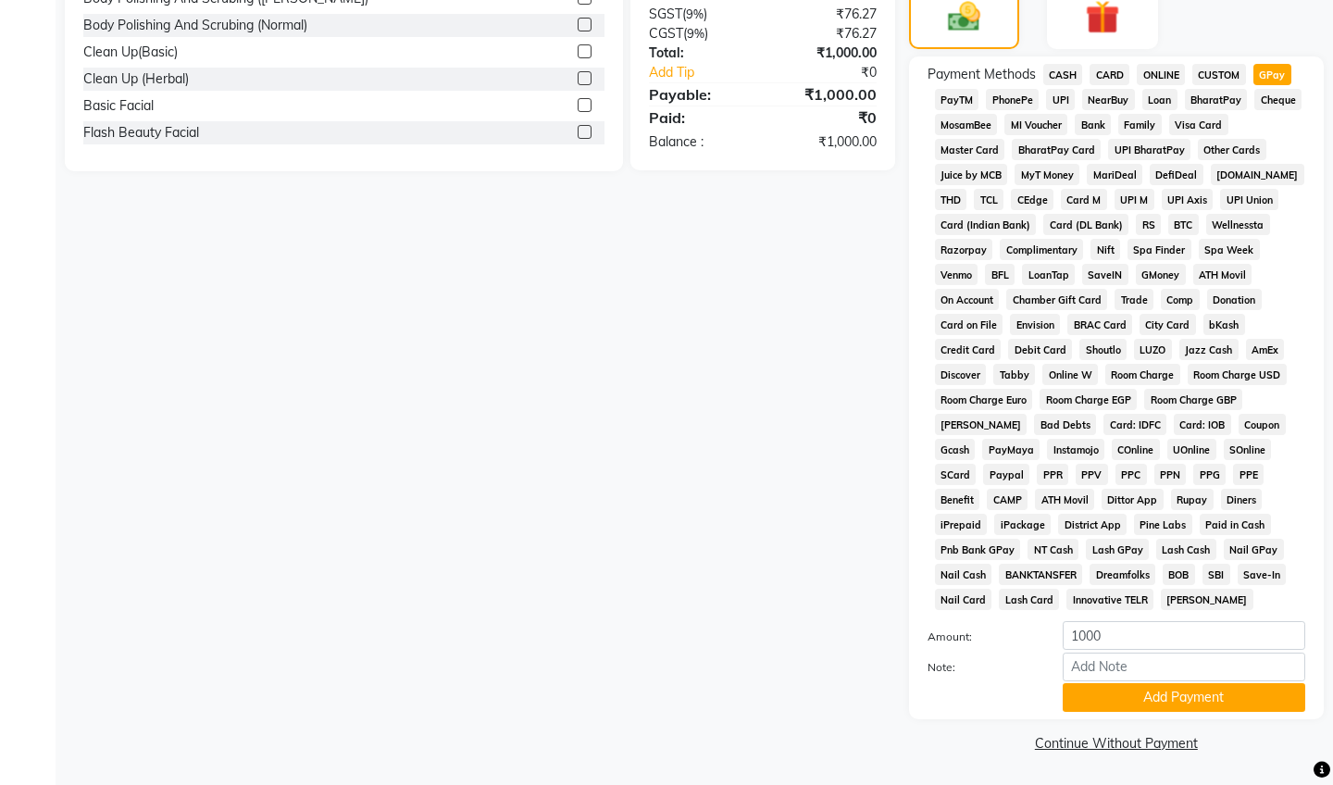
scroll to position [541, 0]
click at [1178, 698] on button "Add Payment" at bounding box center [1184, 698] width 243 height 29
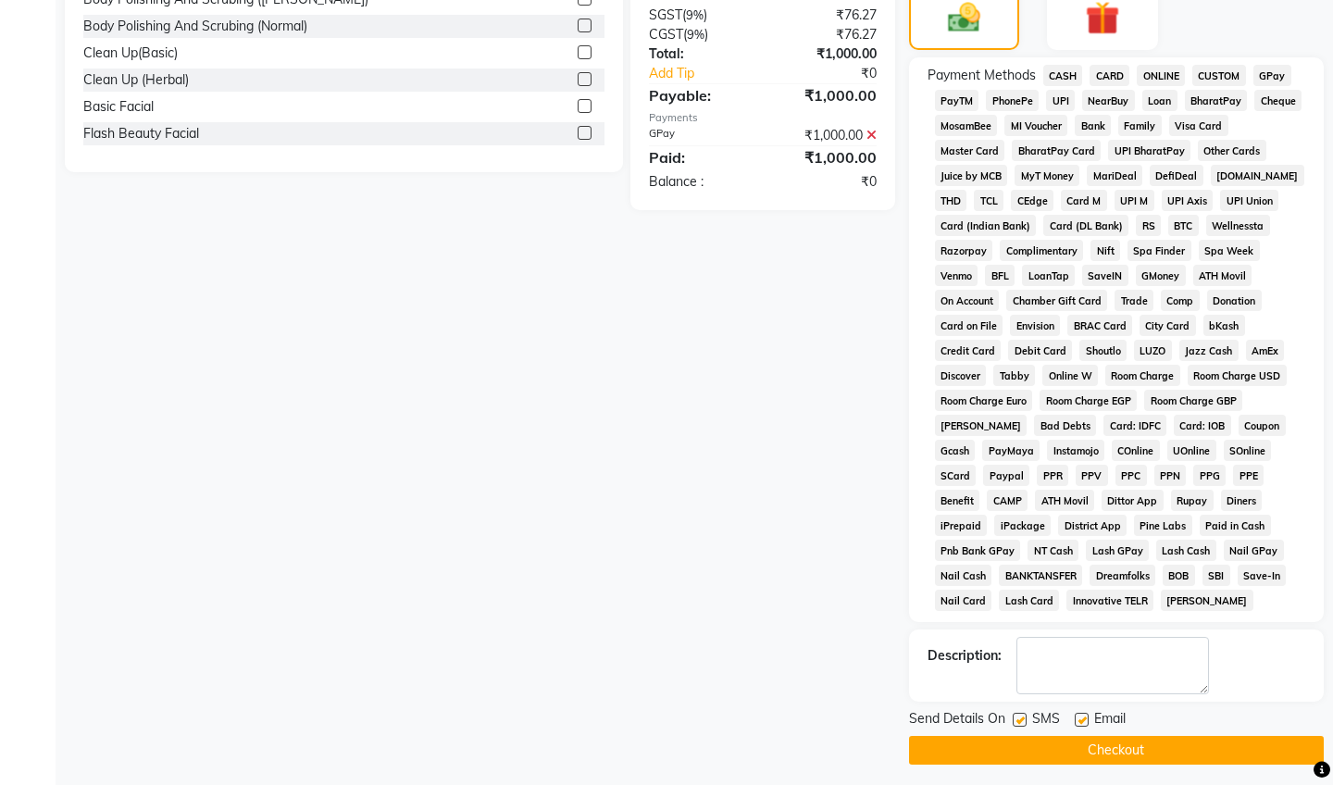
click at [1099, 750] on button "Checkout" at bounding box center [1116, 750] width 415 height 29
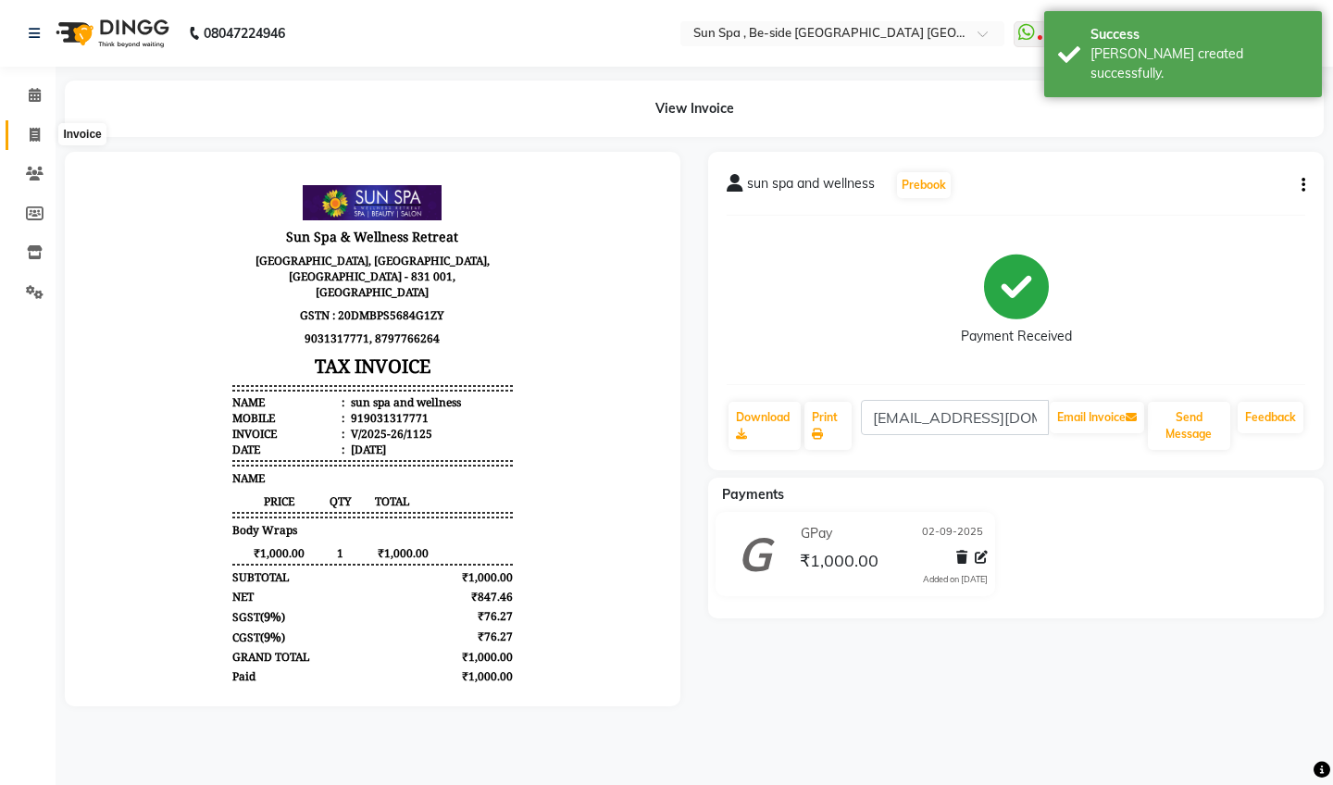
click at [38, 133] on icon at bounding box center [35, 135] width 10 height 14
select select "service"
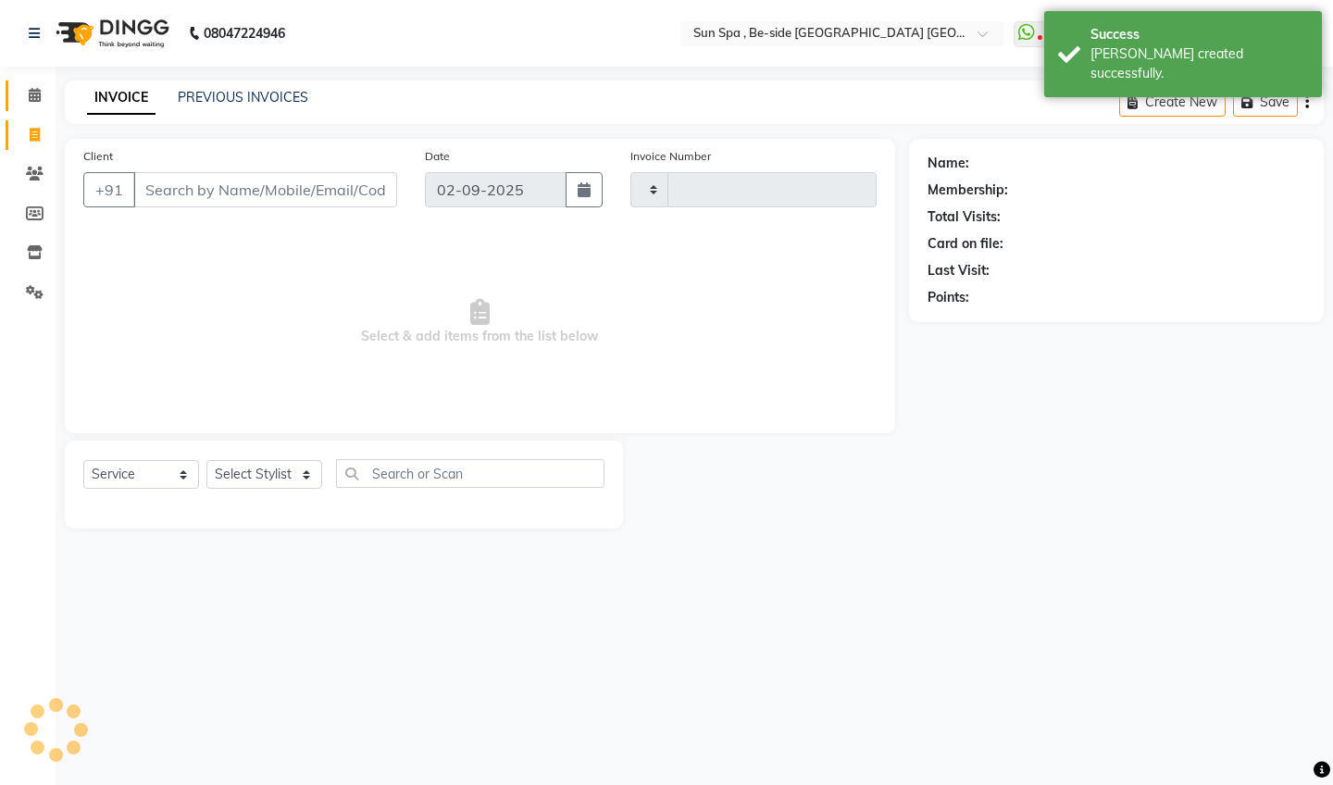
type input "1126"
select select "5782"
click at [35, 95] on icon at bounding box center [35, 95] width 12 height 14
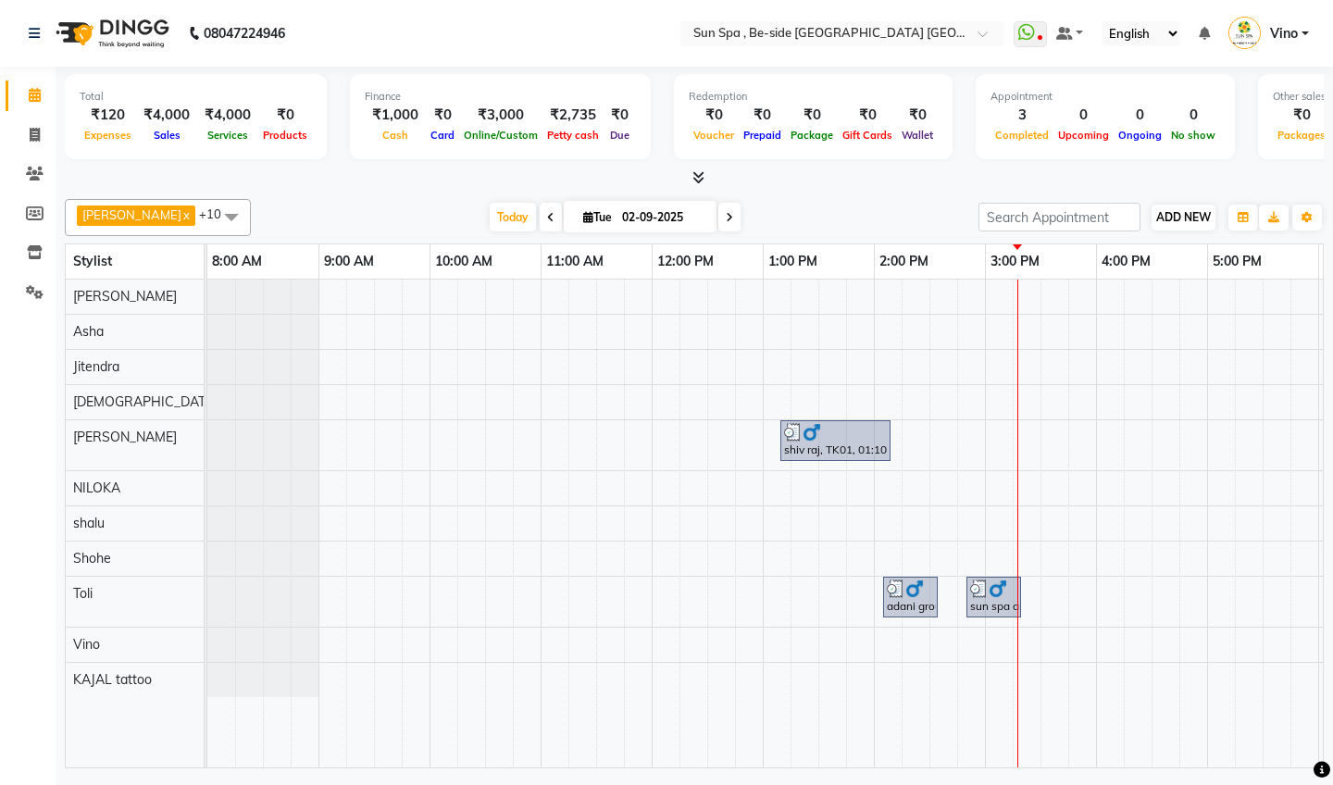
click at [1176, 216] on span "ADD NEW" at bounding box center [1183, 217] width 55 height 14
click at [1252, 299] on link "Add Expense" at bounding box center [1289, 300] width 146 height 24
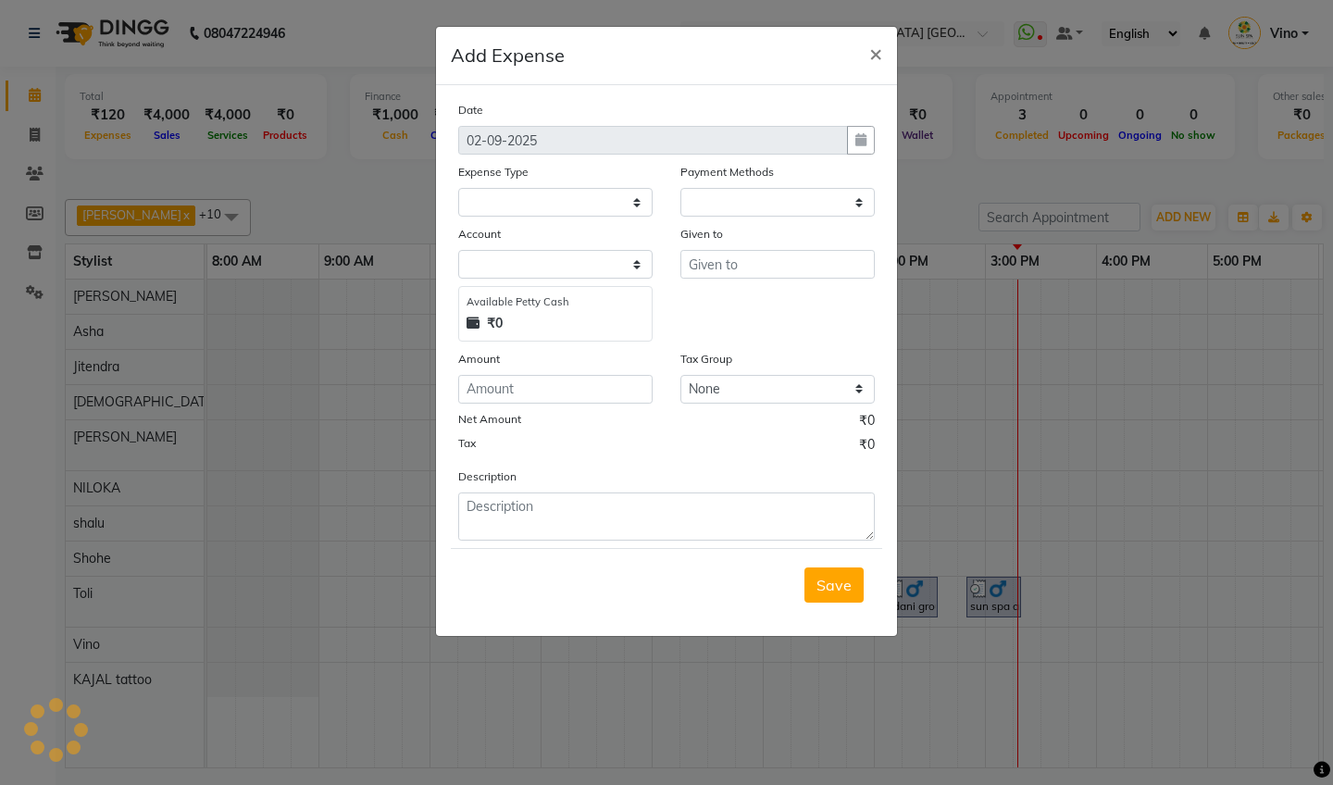
select select "1"
select select "4733"
select select "12827"
click at [762, 266] on input "text" at bounding box center [777, 264] width 194 height 29
type input "gascladnry"
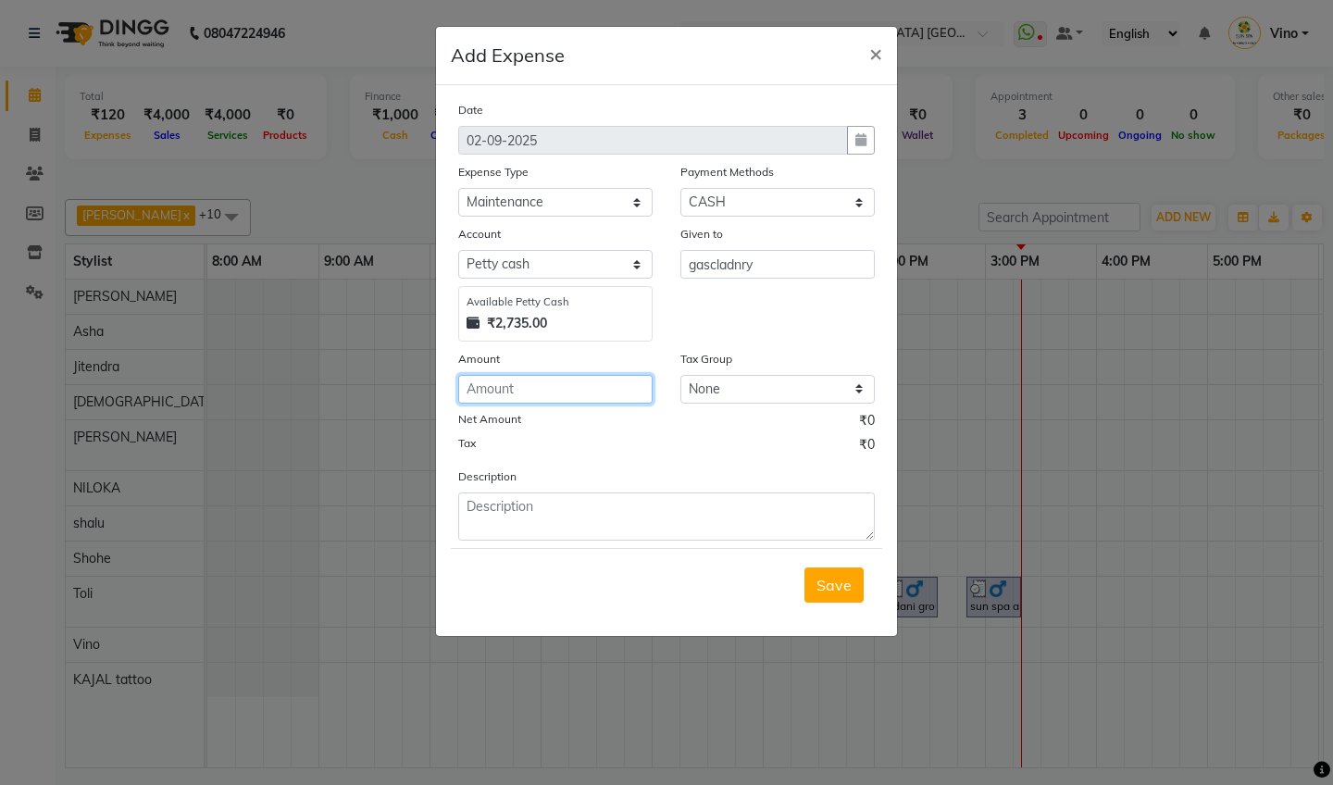
click at [557, 390] on input "number" at bounding box center [555, 389] width 194 height 29
type input "900"
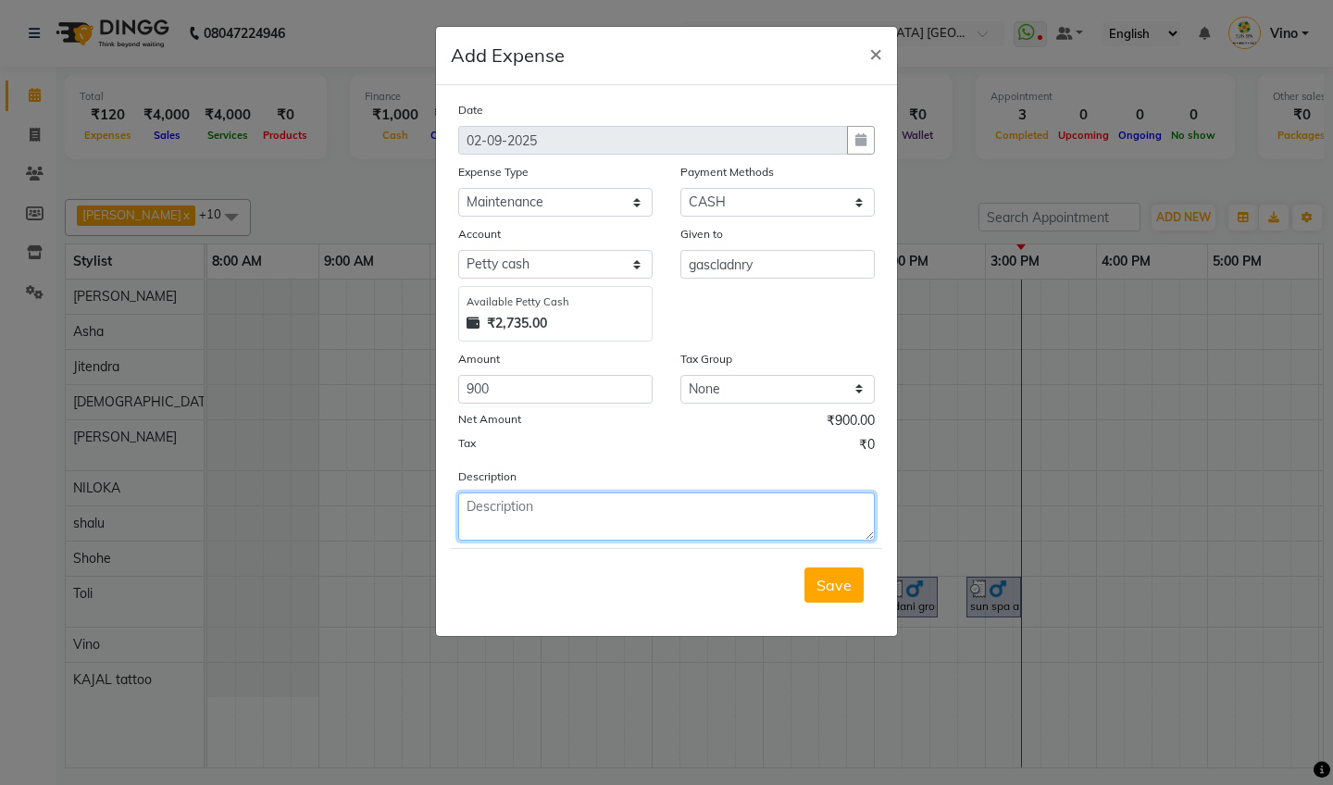
click at [628, 523] on textarea at bounding box center [666, 516] width 417 height 48
type textarea "gas"
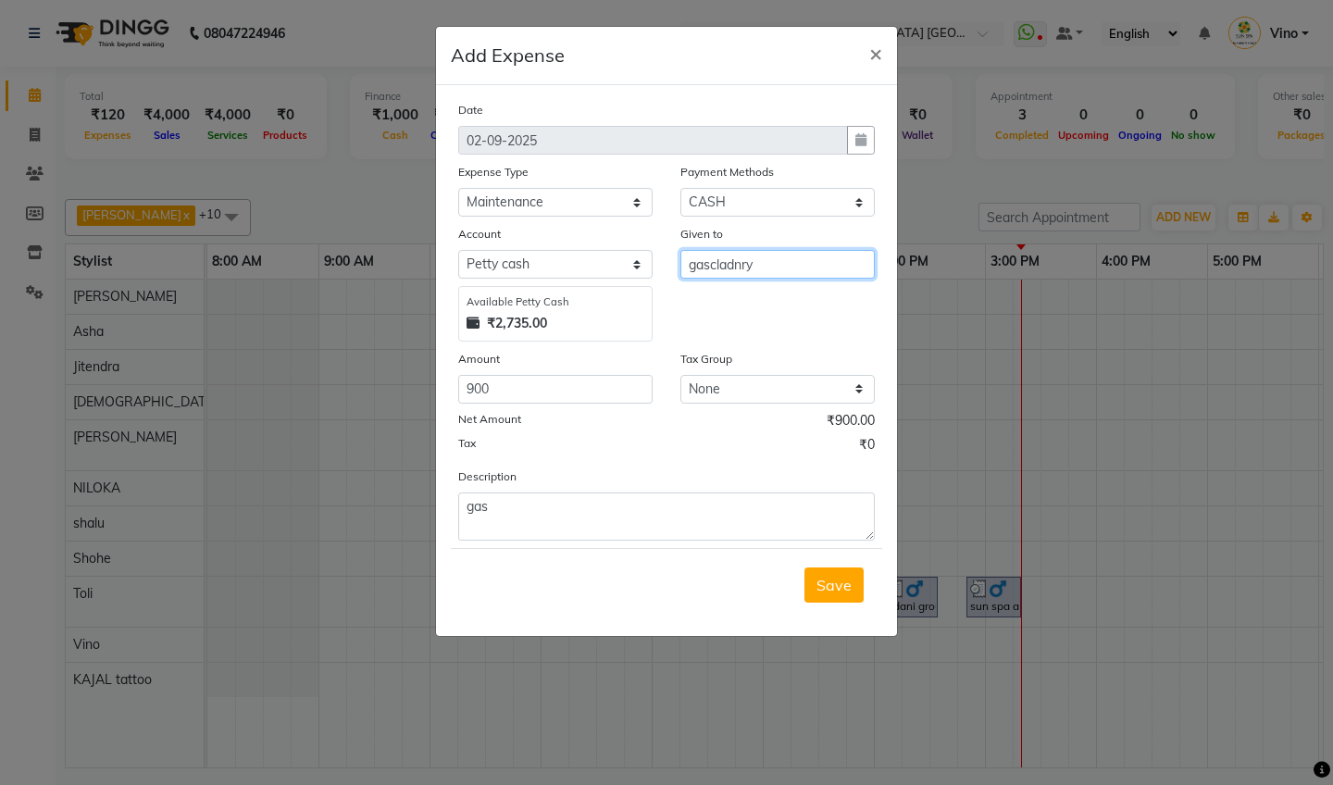
click at [799, 263] on input "gascladnry" at bounding box center [777, 264] width 194 height 29
type input "gas"
click at [826, 585] on span "Save" at bounding box center [833, 585] width 35 height 19
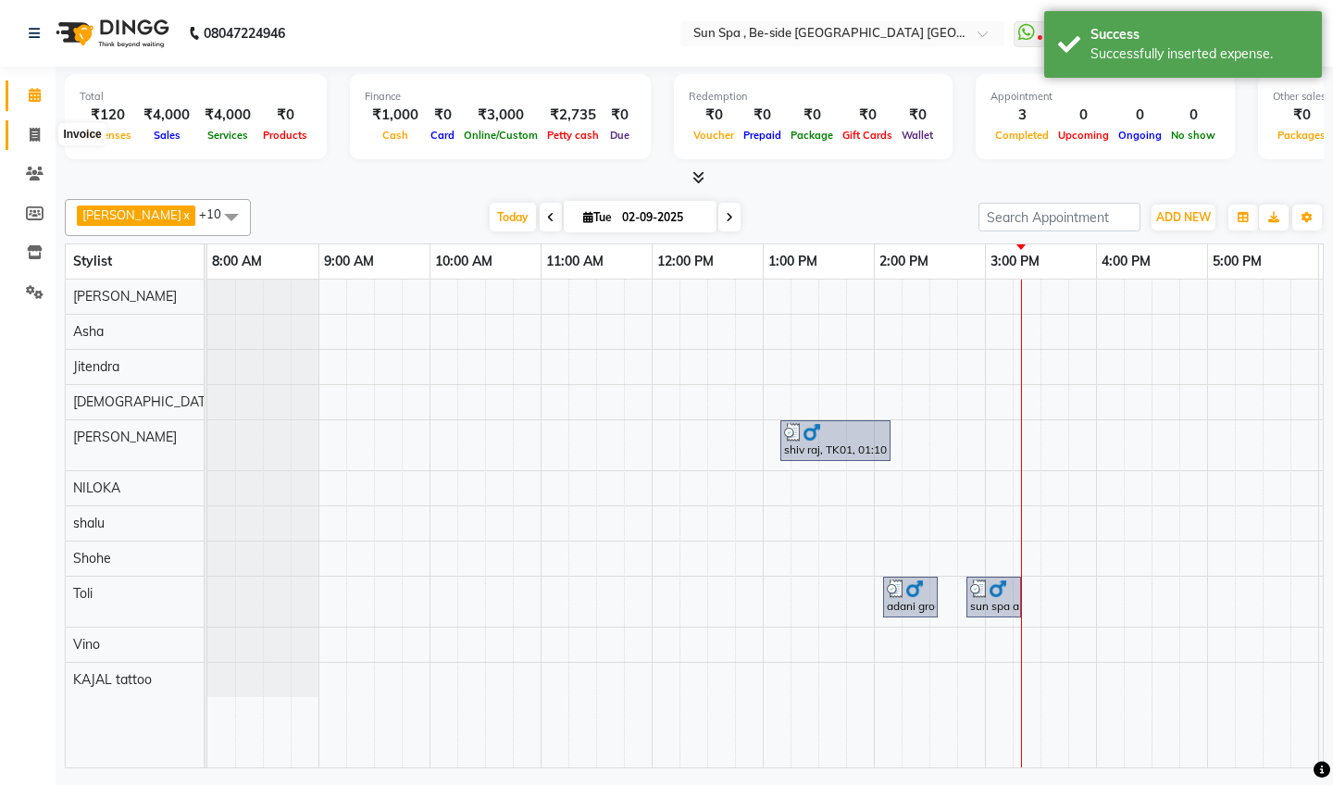
click at [36, 139] on icon at bounding box center [35, 135] width 10 height 14
select select "service"
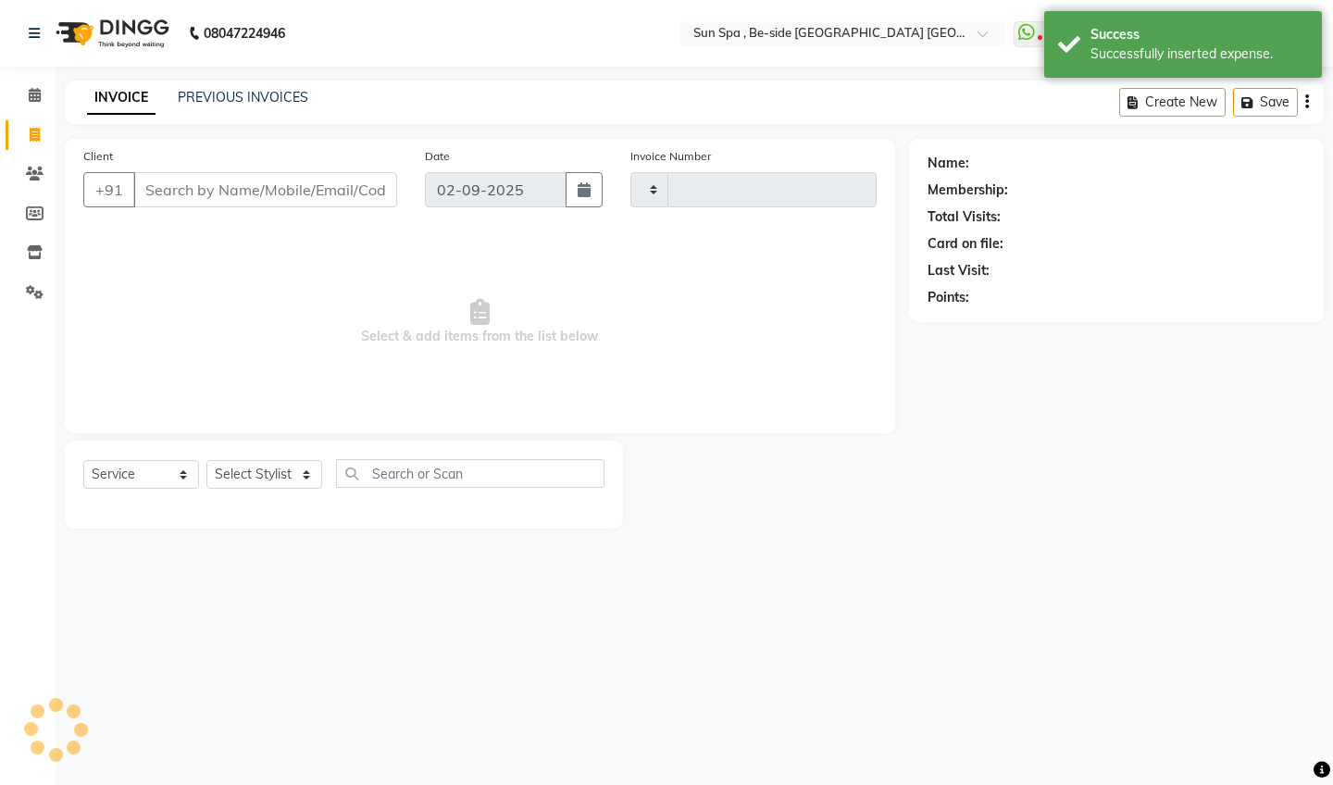
type input "1126"
select select "5782"
click at [35, 93] on icon at bounding box center [35, 95] width 12 height 14
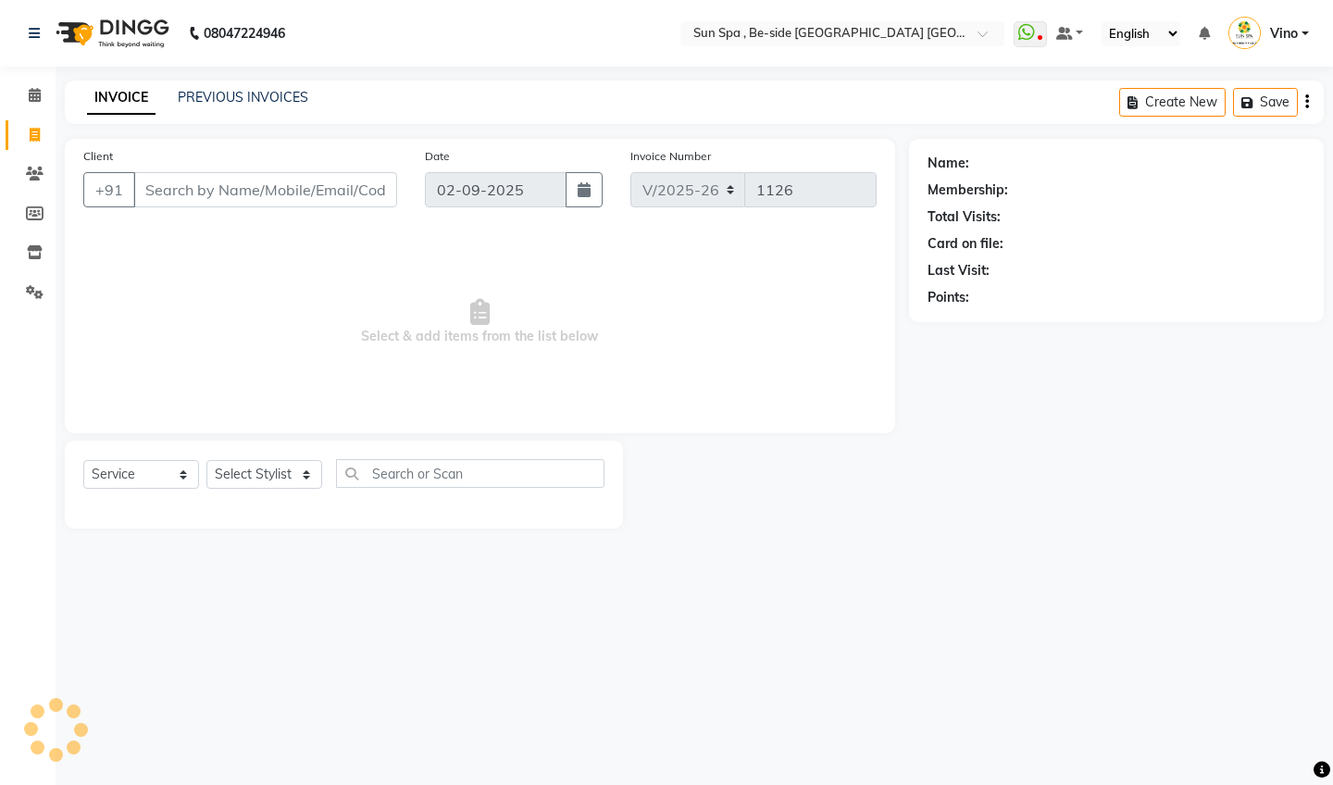
select select "5782"
select select "service"
click at [311, 196] on input "Client" at bounding box center [265, 189] width 264 height 35
click at [308, 187] on input "Client" at bounding box center [265, 189] width 264 height 35
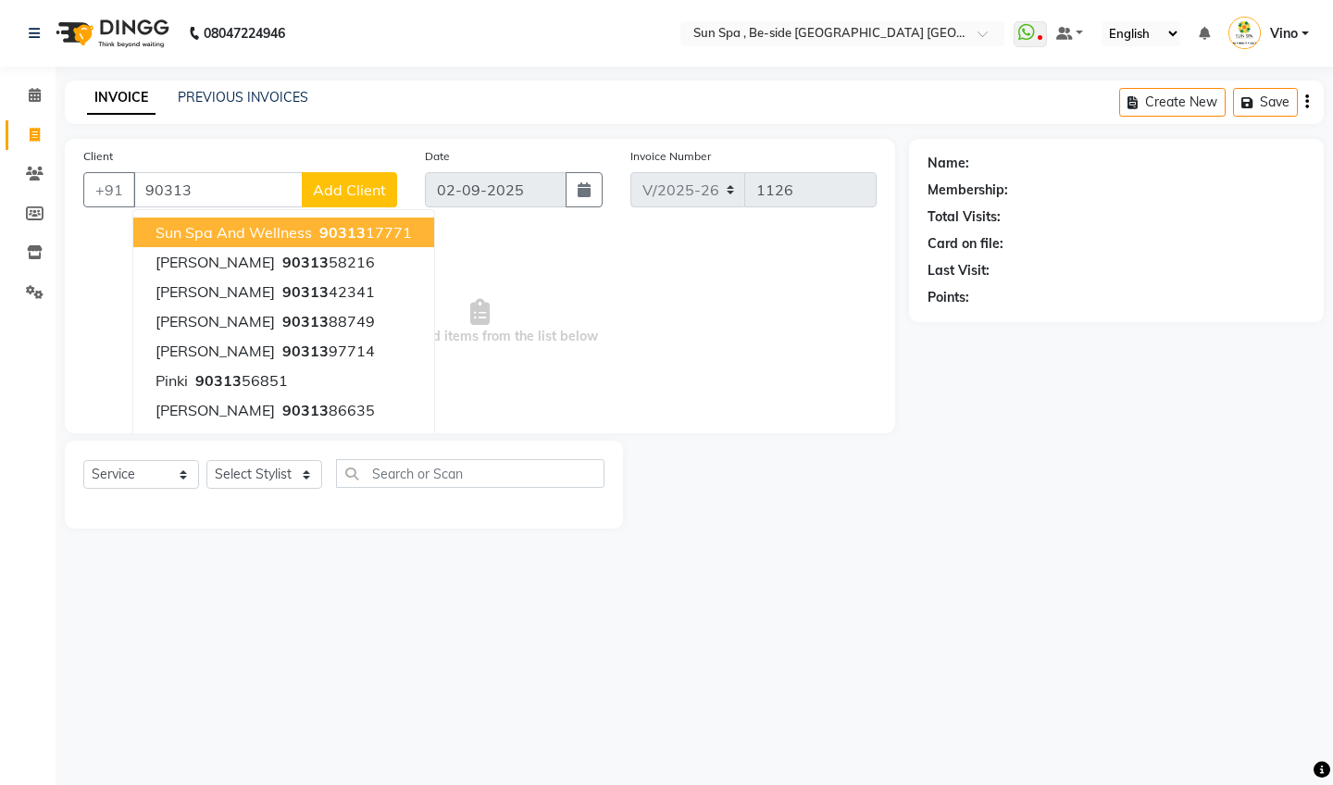
click at [291, 233] on span "sun spa and wellness" at bounding box center [234, 232] width 156 height 19
type input "9031317771"
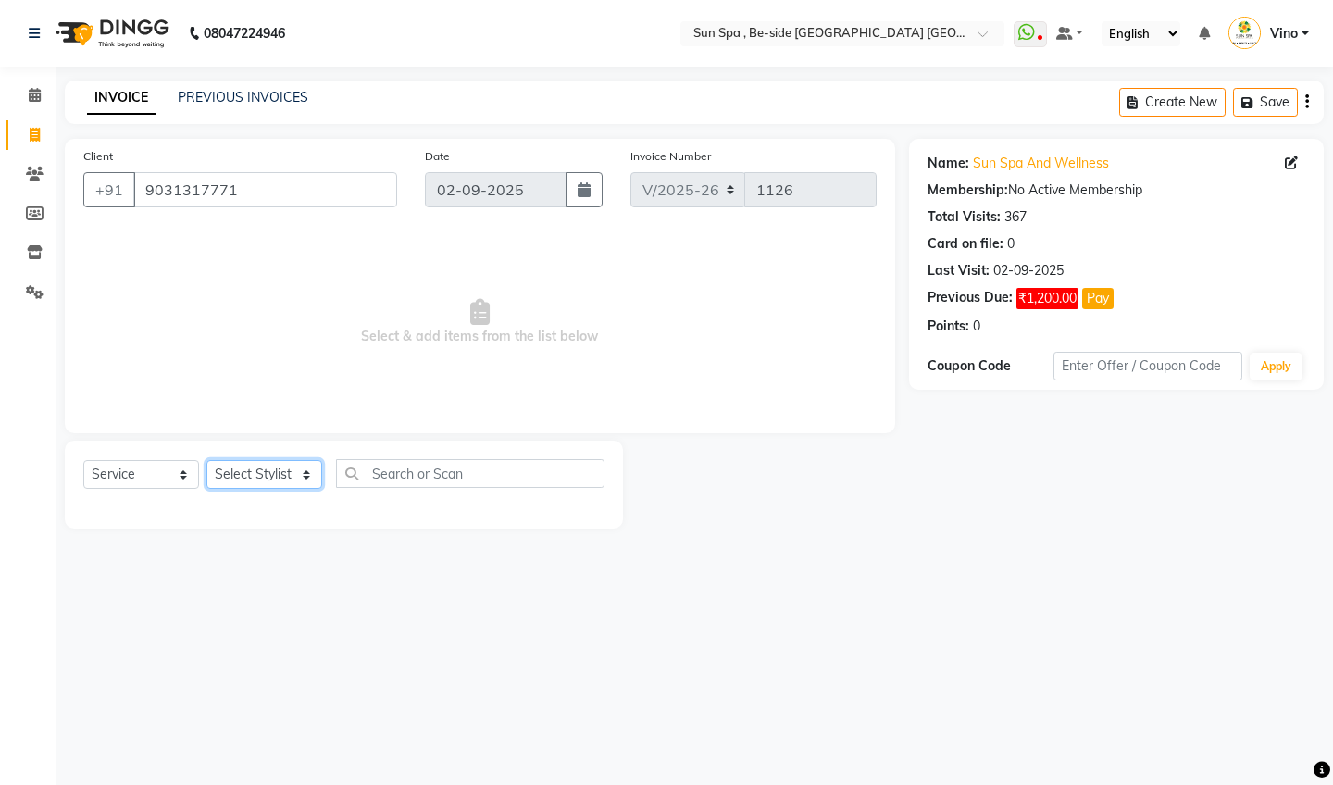
select select "49477"
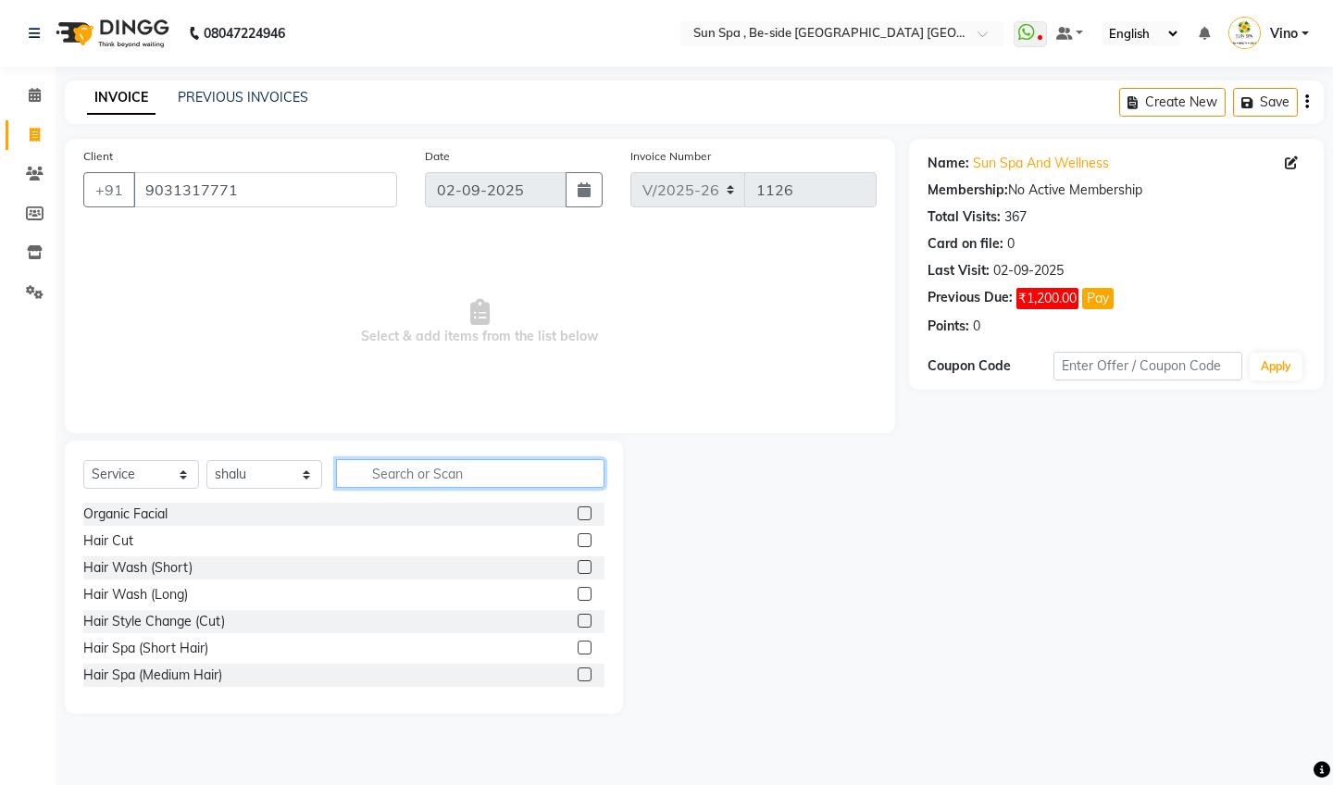
click at [455, 466] on input "text" at bounding box center [470, 473] width 268 height 29
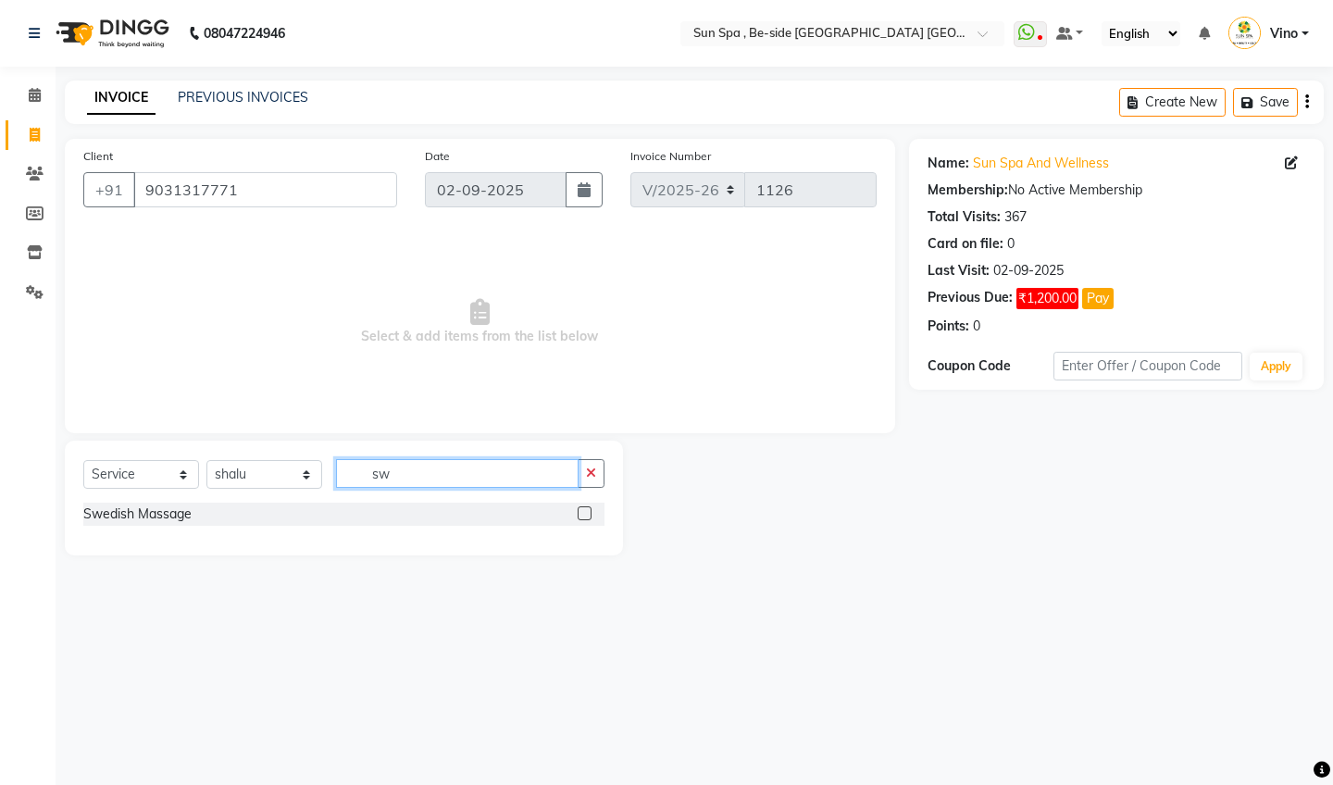
type input "sw"
click at [579, 510] on label at bounding box center [585, 513] width 14 height 14
click at [579, 510] on input "checkbox" at bounding box center [584, 514] width 12 height 12
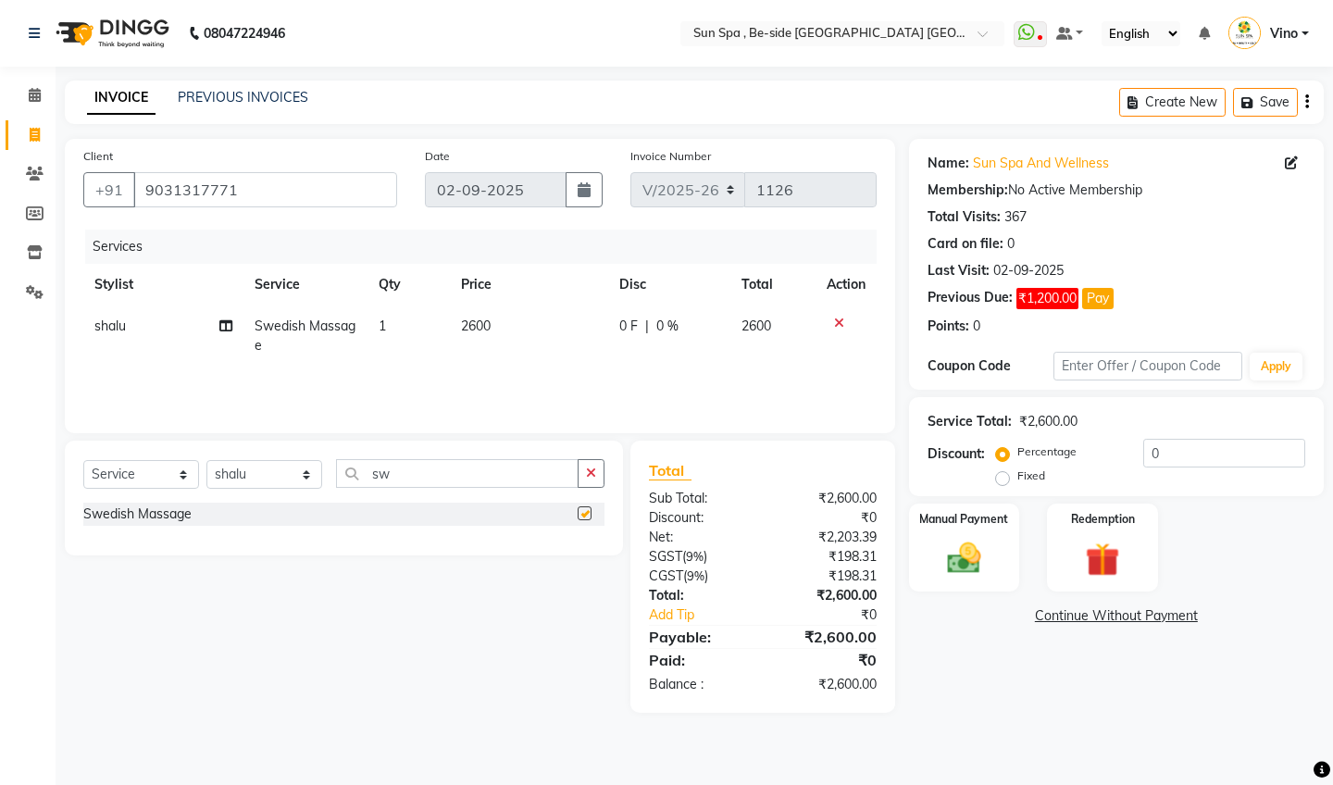
checkbox input "false"
click at [514, 330] on td "2600" at bounding box center [529, 335] width 158 height 61
select select "49477"
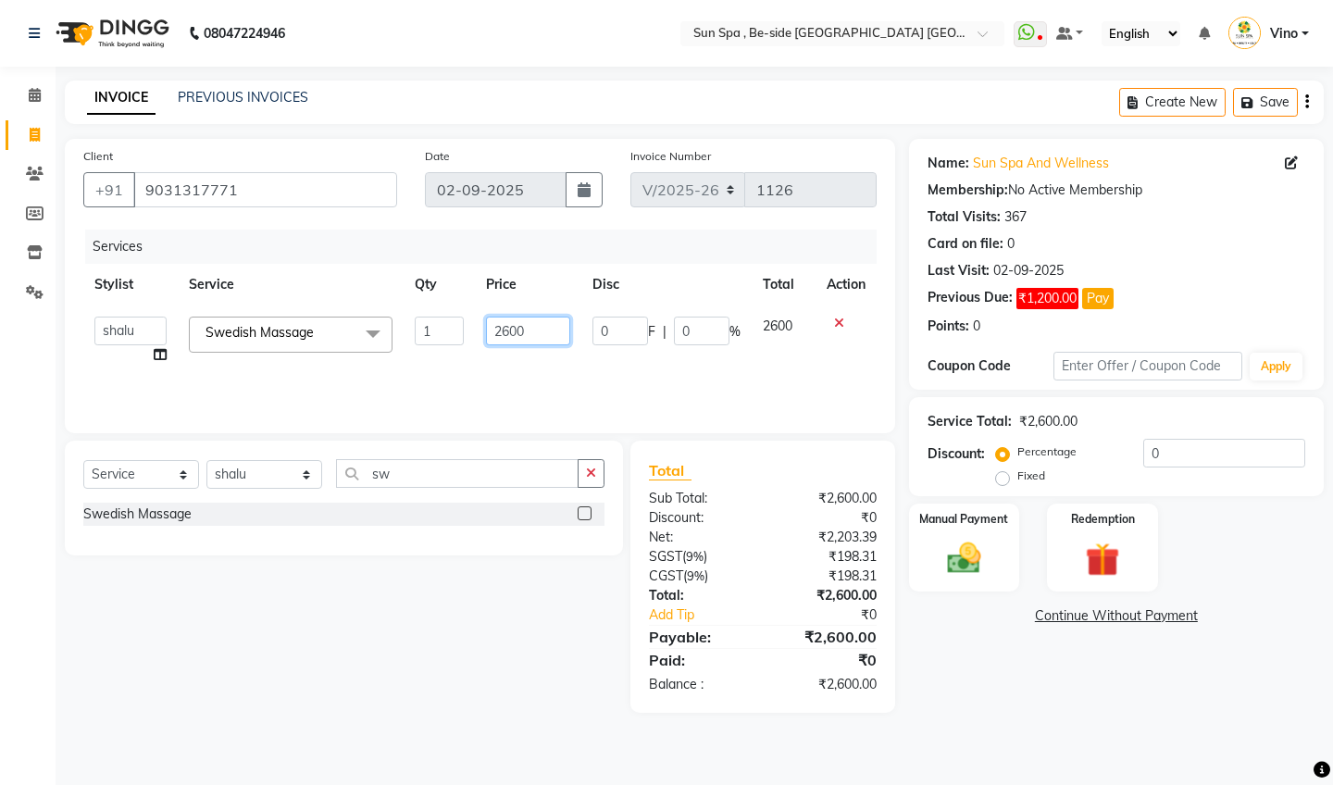
click at [543, 335] on input "2600" at bounding box center [528, 331] width 84 height 29
type input "2000"
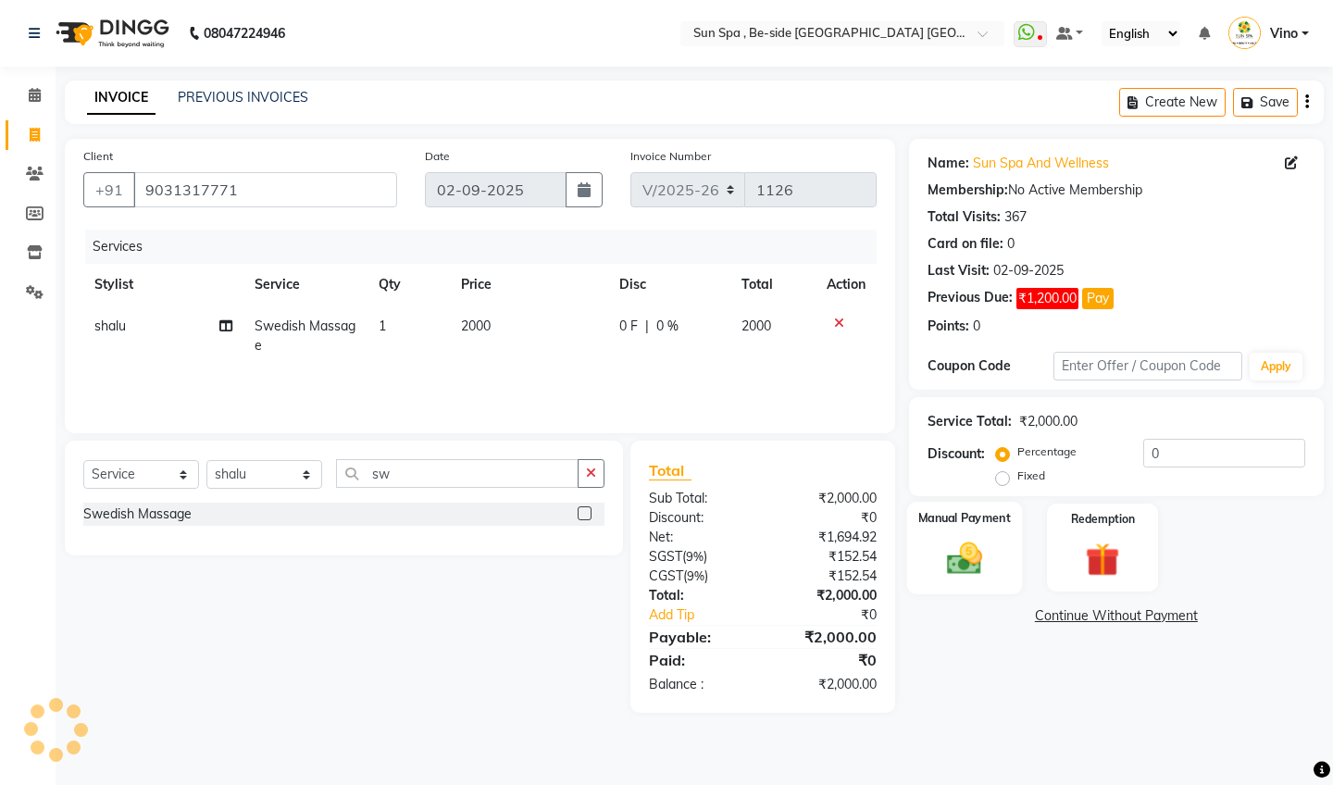
click at [977, 533] on div "Manual Payment" at bounding box center [963, 548] width 115 height 92
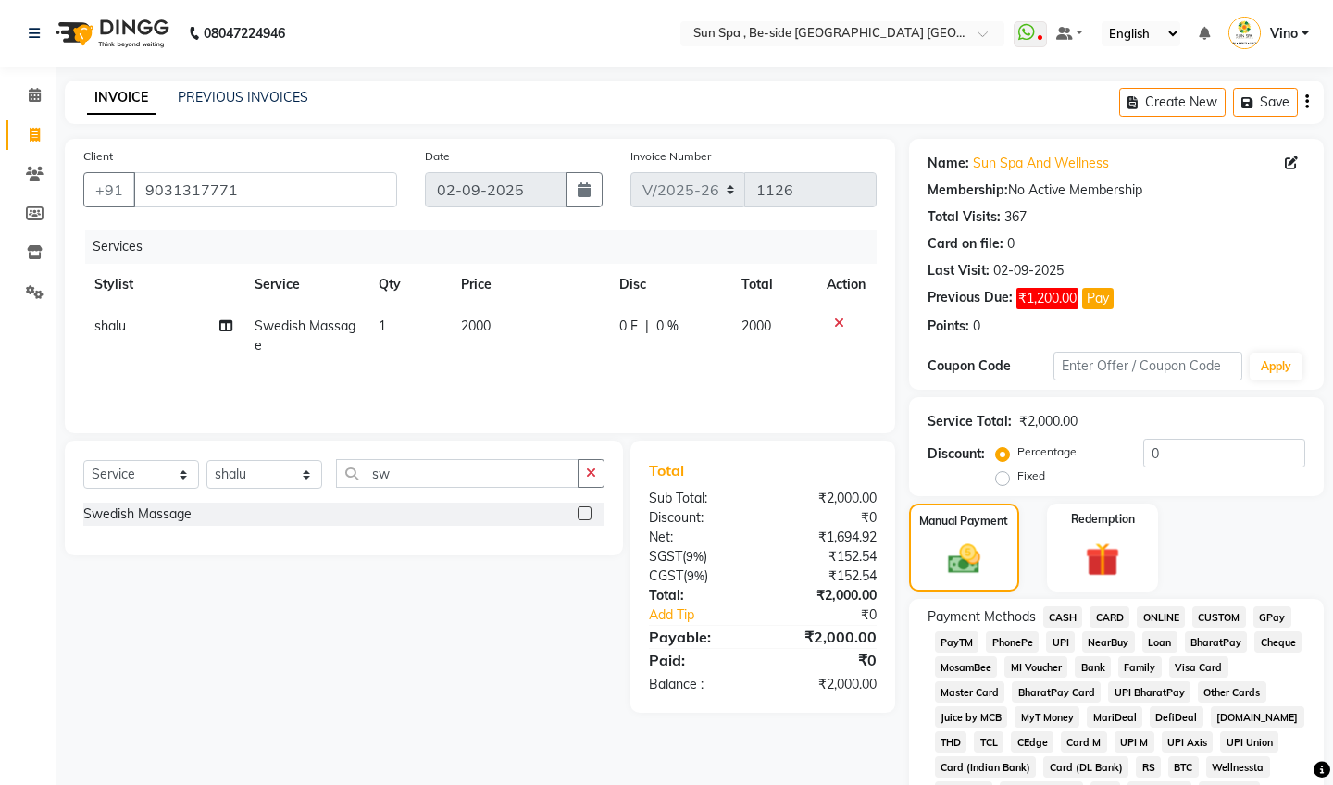
click at [1063, 619] on span "CASH" at bounding box center [1063, 616] width 40 height 21
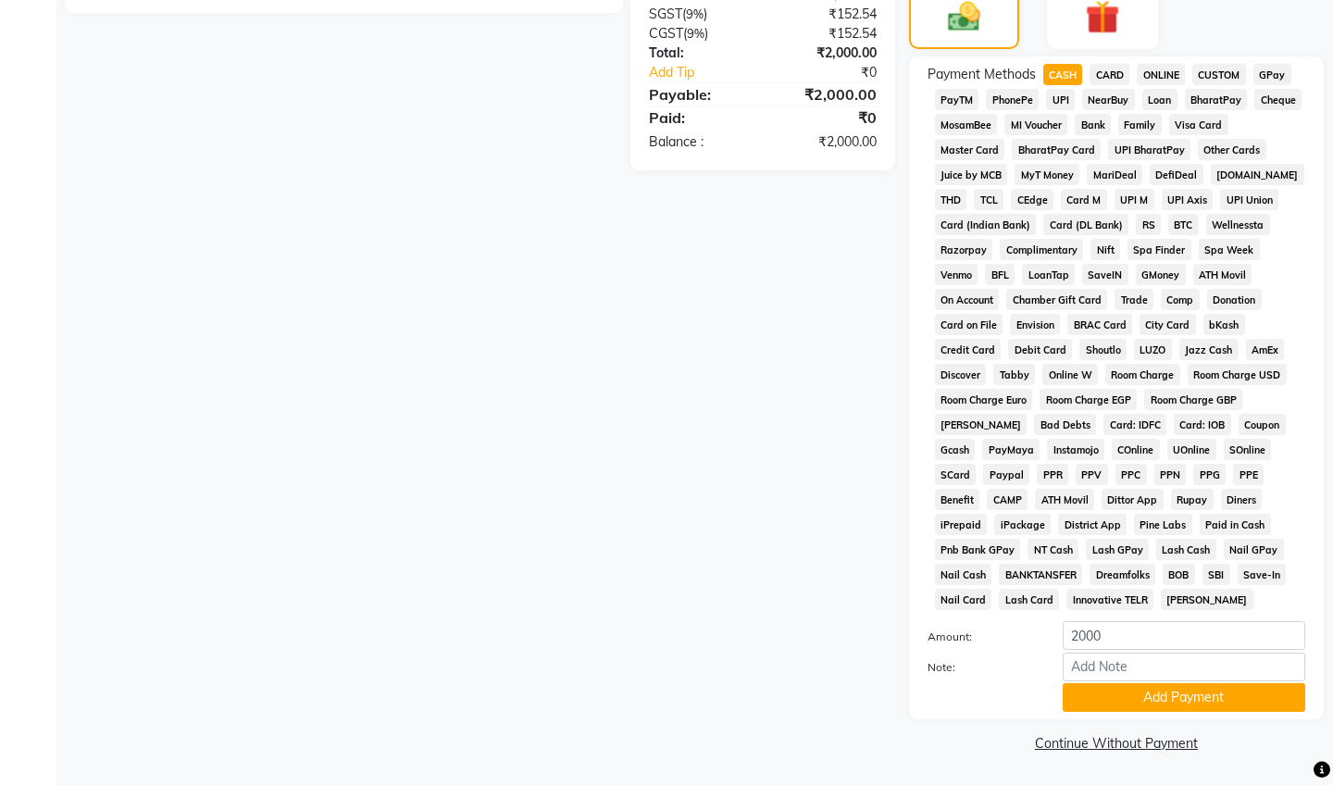
scroll to position [541, 0]
click at [1158, 689] on button "Add Payment" at bounding box center [1184, 698] width 243 height 29
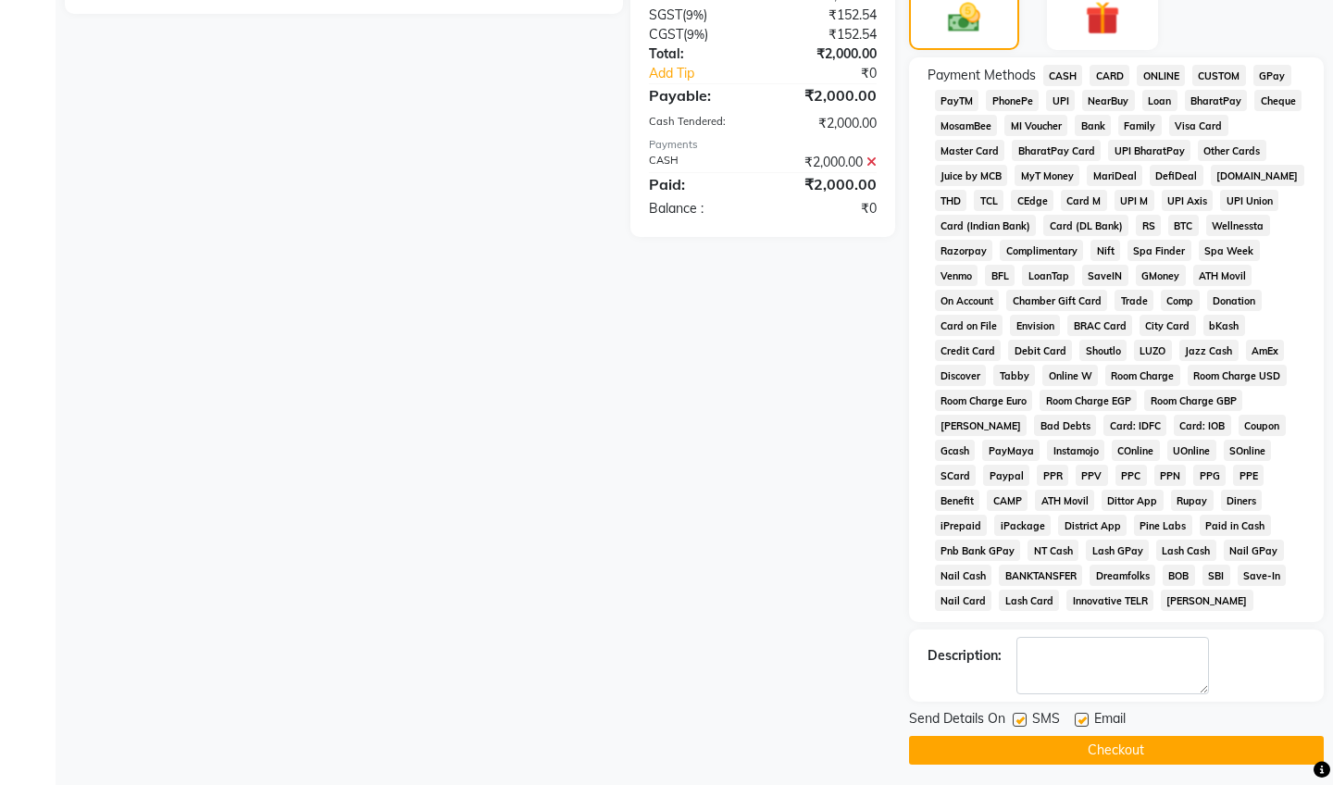
click at [1136, 748] on button "Checkout" at bounding box center [1116, 750] width 415 height 29
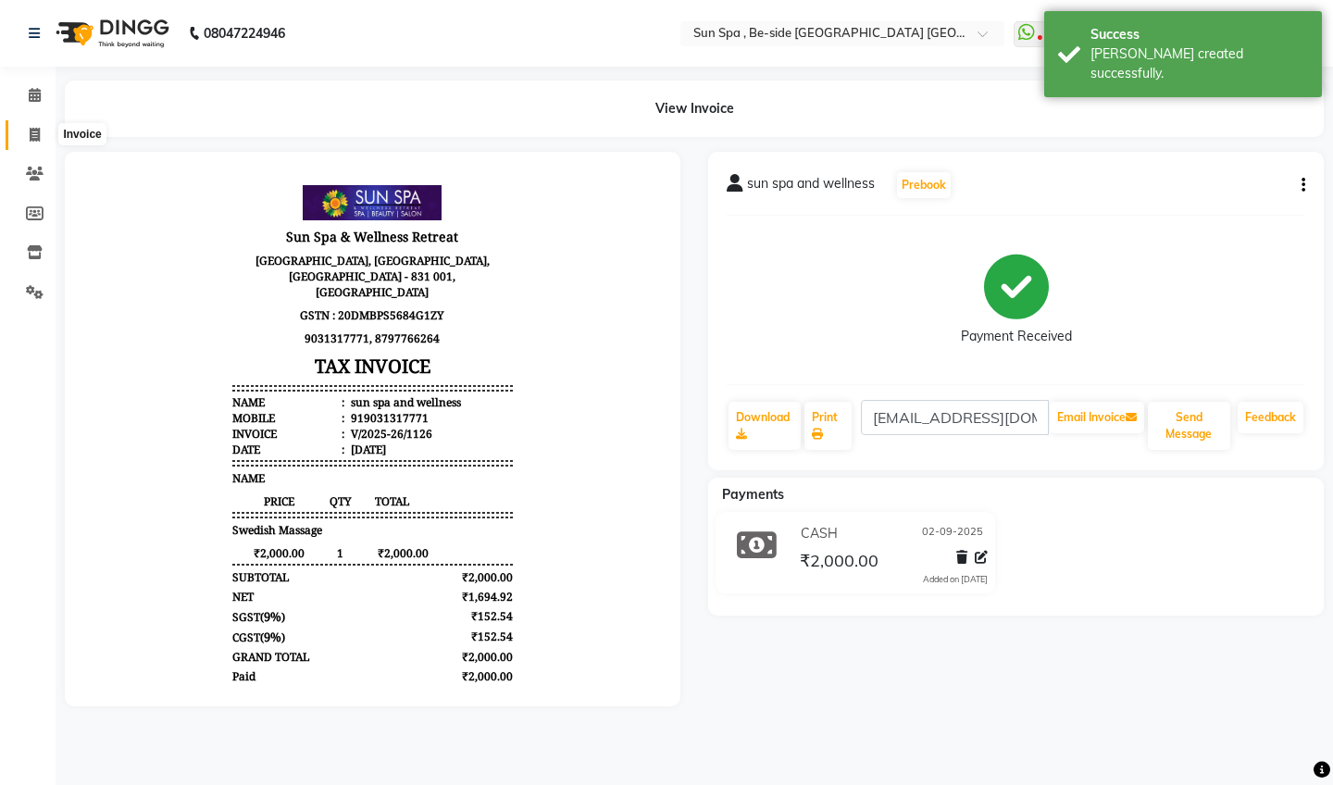
click at [38, 131] on icon at bounding box center [35, 135] width 10 height 14
select select "service"
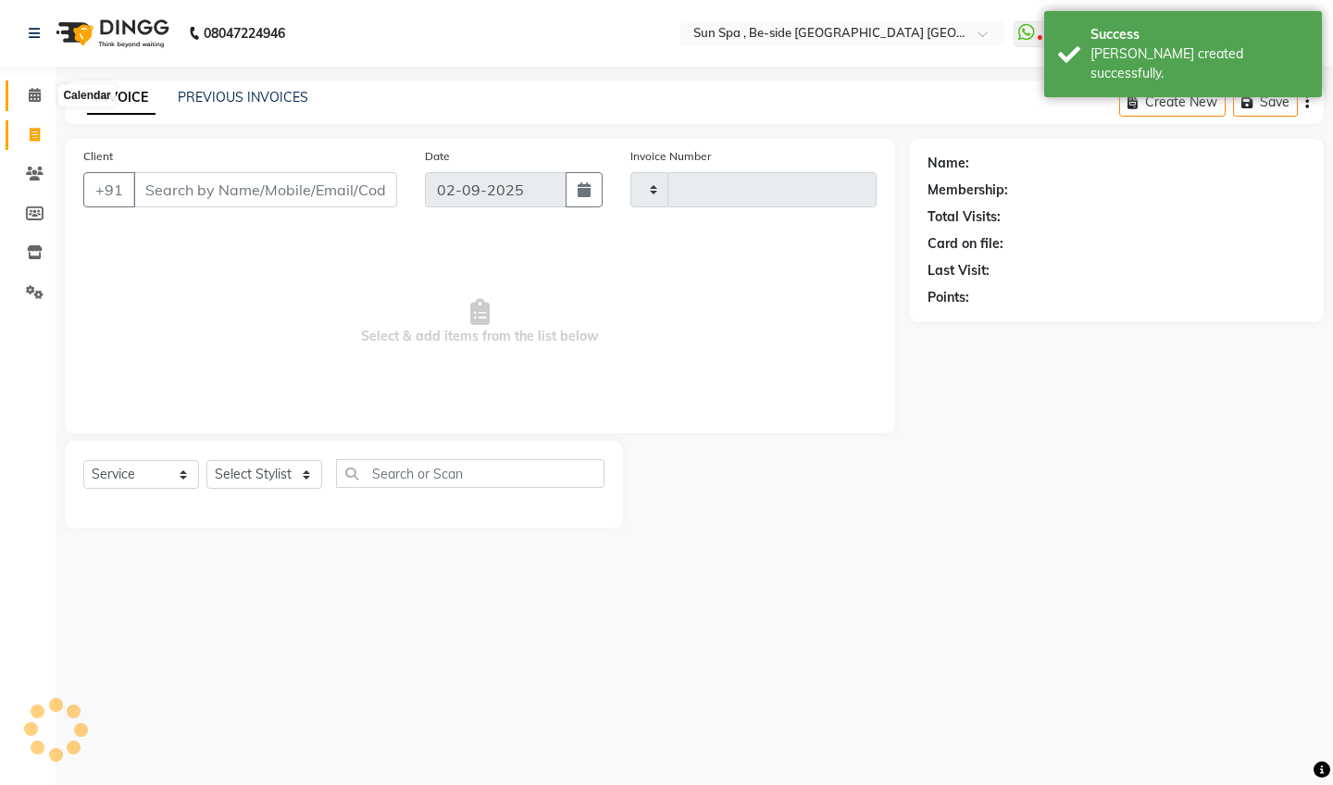
type input "1127"
select select "5782"
click at [37, 89] on icon at bounding box center [35, 95] width 12 height 14
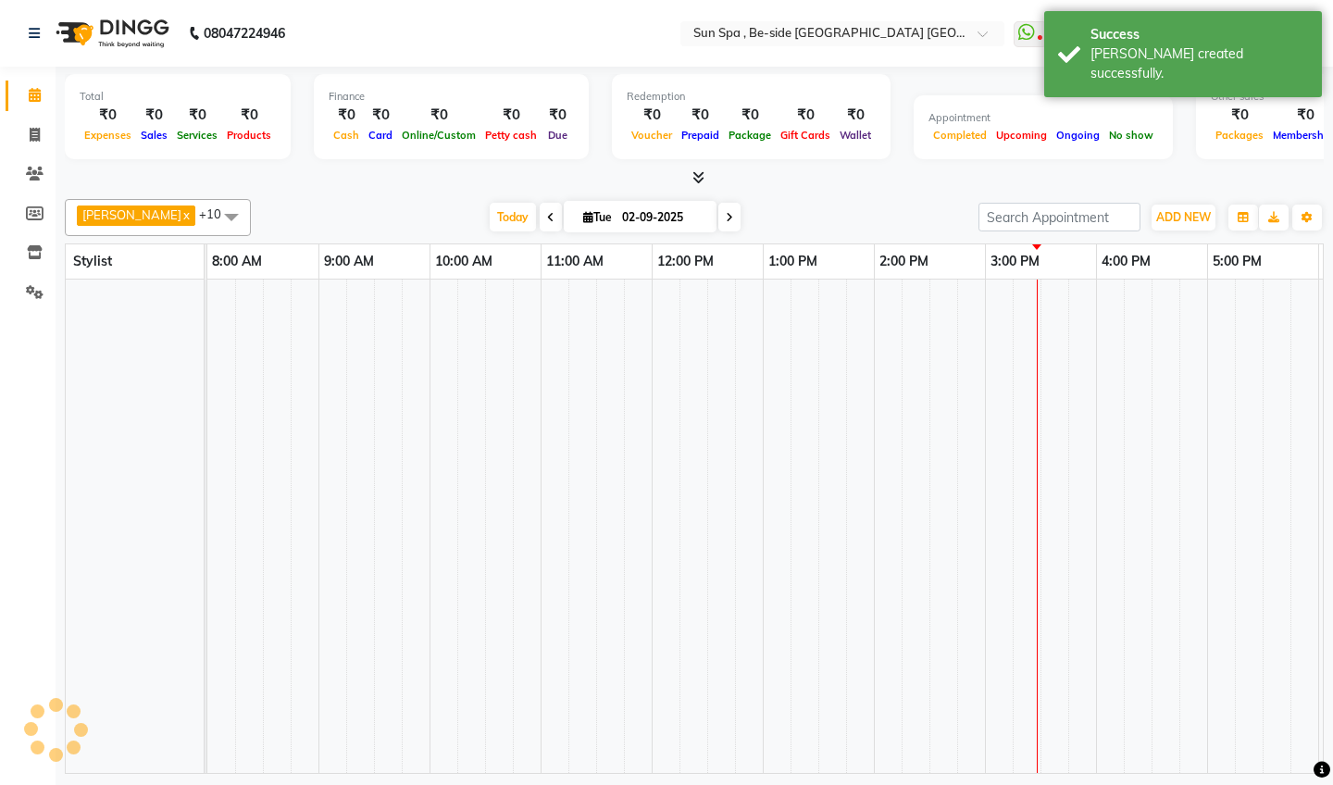
scroll to position [0, 551]
